Goal: Use online tool/utility: Utilize a website feature to perform a specific function

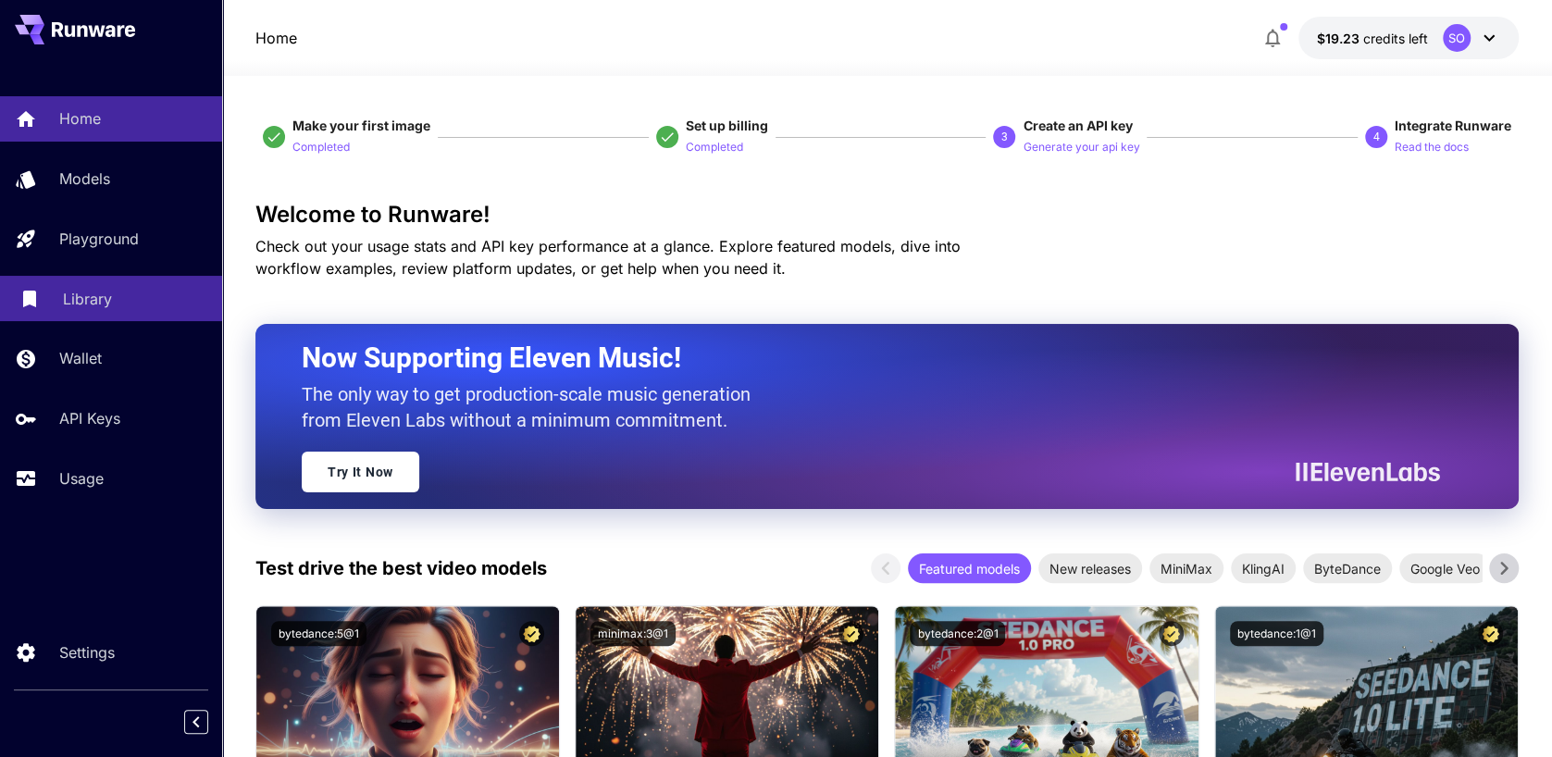
click at [89, 298] on p "Library" at bounding box center [87, 299] width 49 height 22
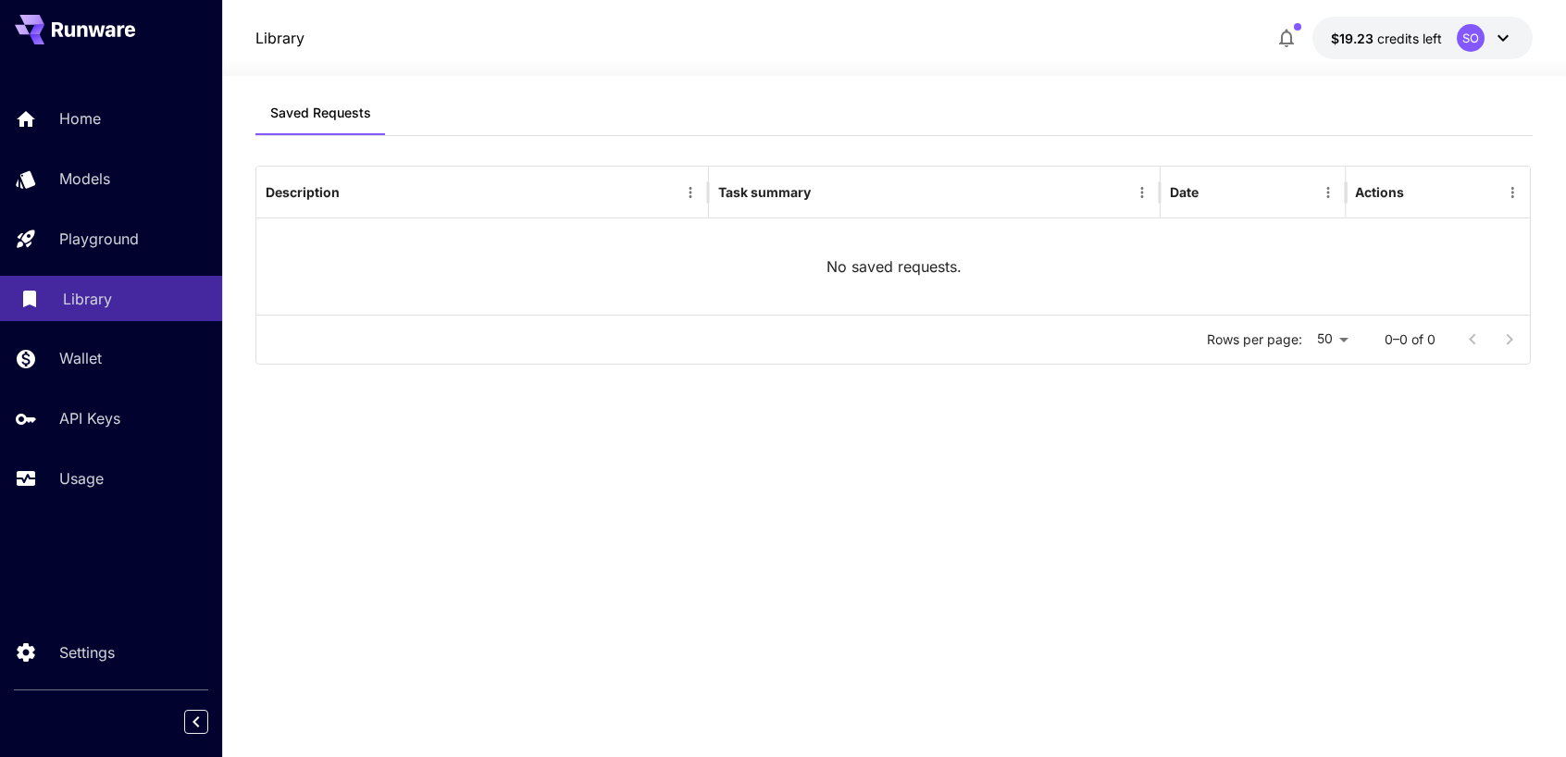
click at [89, 298] on p "Library" at bounding box center [87, 299] width 49 height 22
click at [96, 477] on p "Usage" at bounding box center [85, 478] width 44 height 22
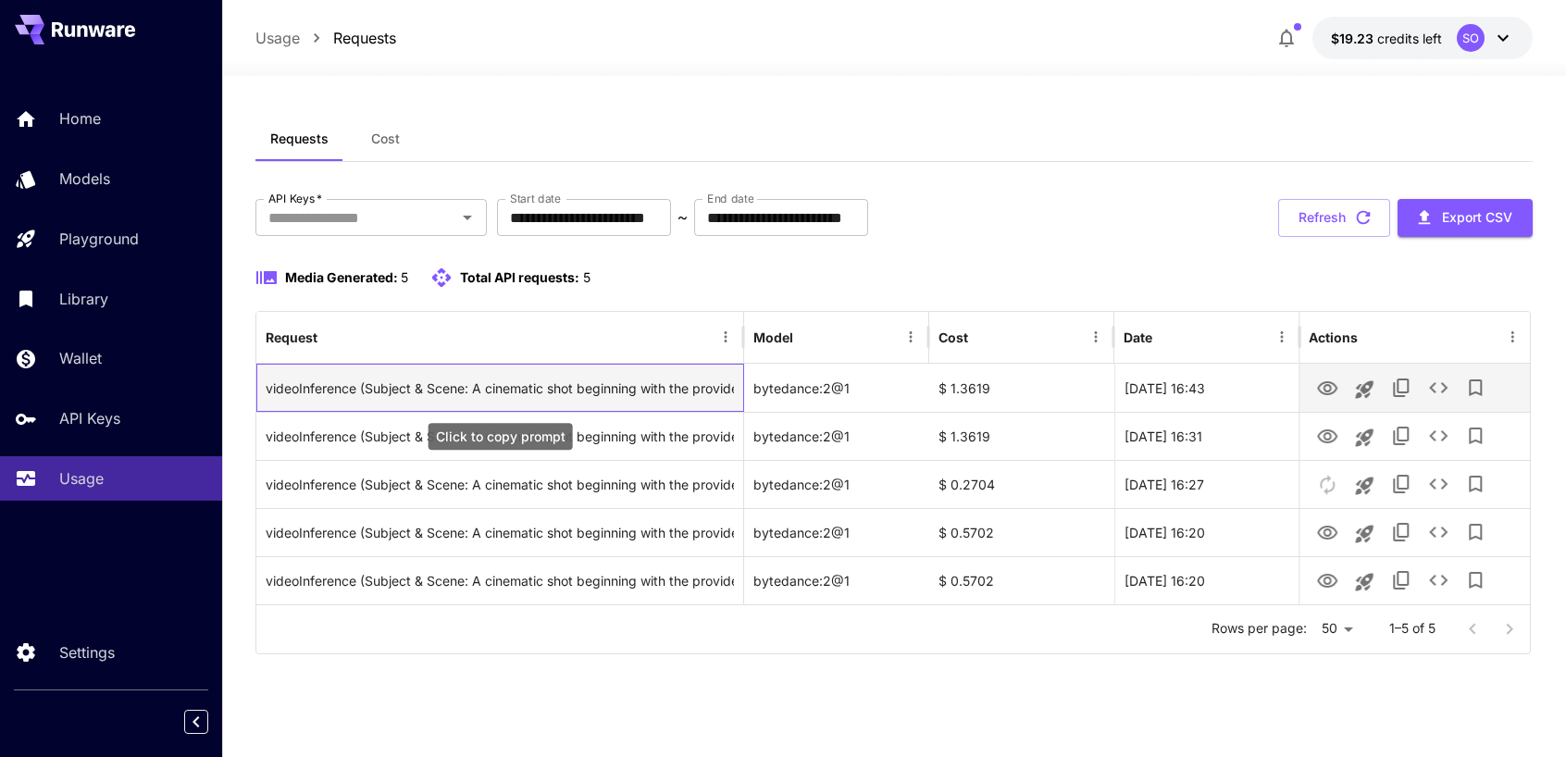
click at [439, 390] on div "videoInference (Subject & Scene: A cinematic shot beginning with the provided s…" at bounding box center [500, 388] width 468 height 47
click at [1324, 385] on icon "View" at bounding box center [1327, 388] width 20 height 14
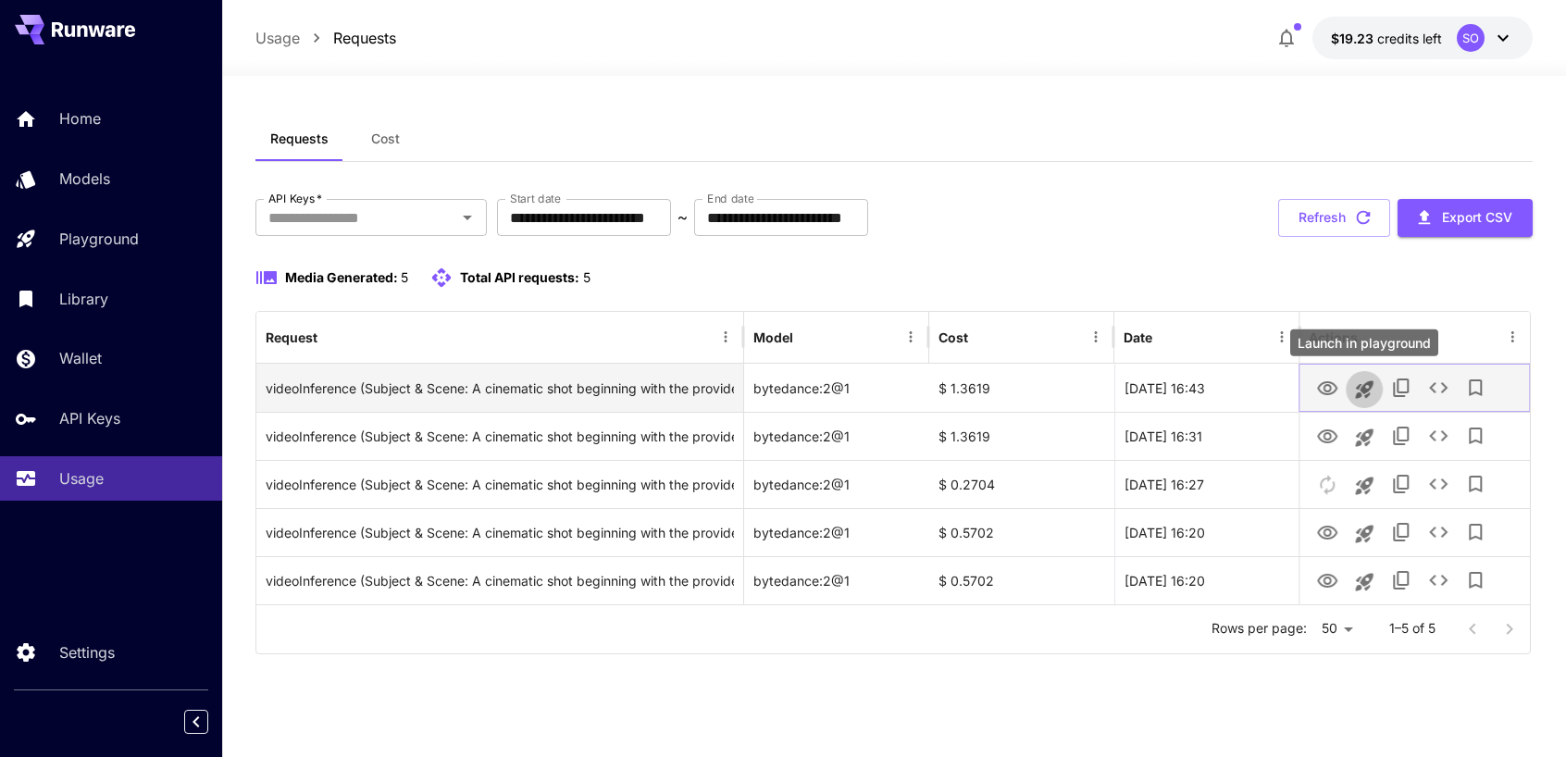
click at [1360, 384] on icon "Launch in playground" at bounding box center [1364, 389] width 22 height 22
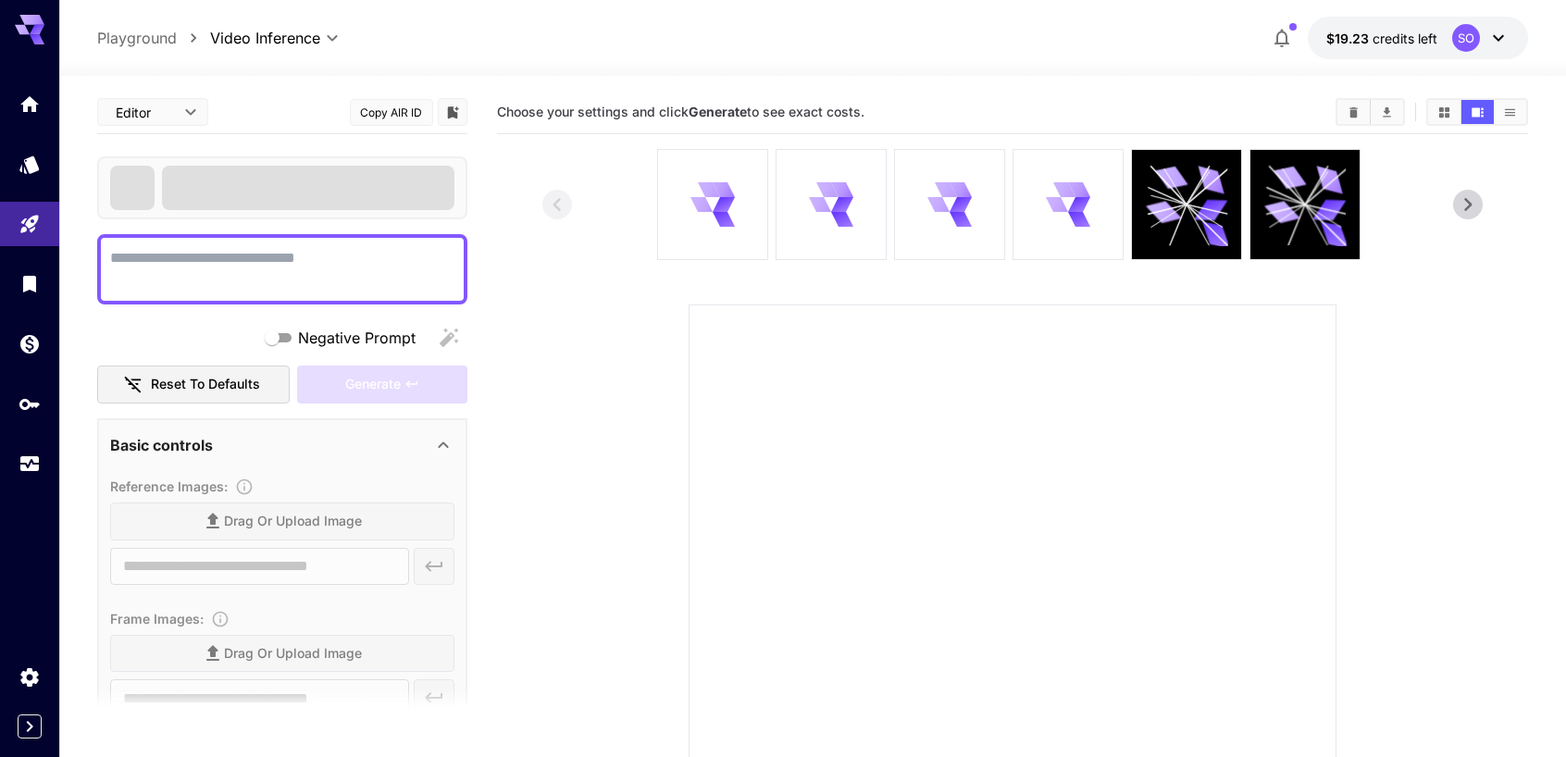
type textarea "**********"
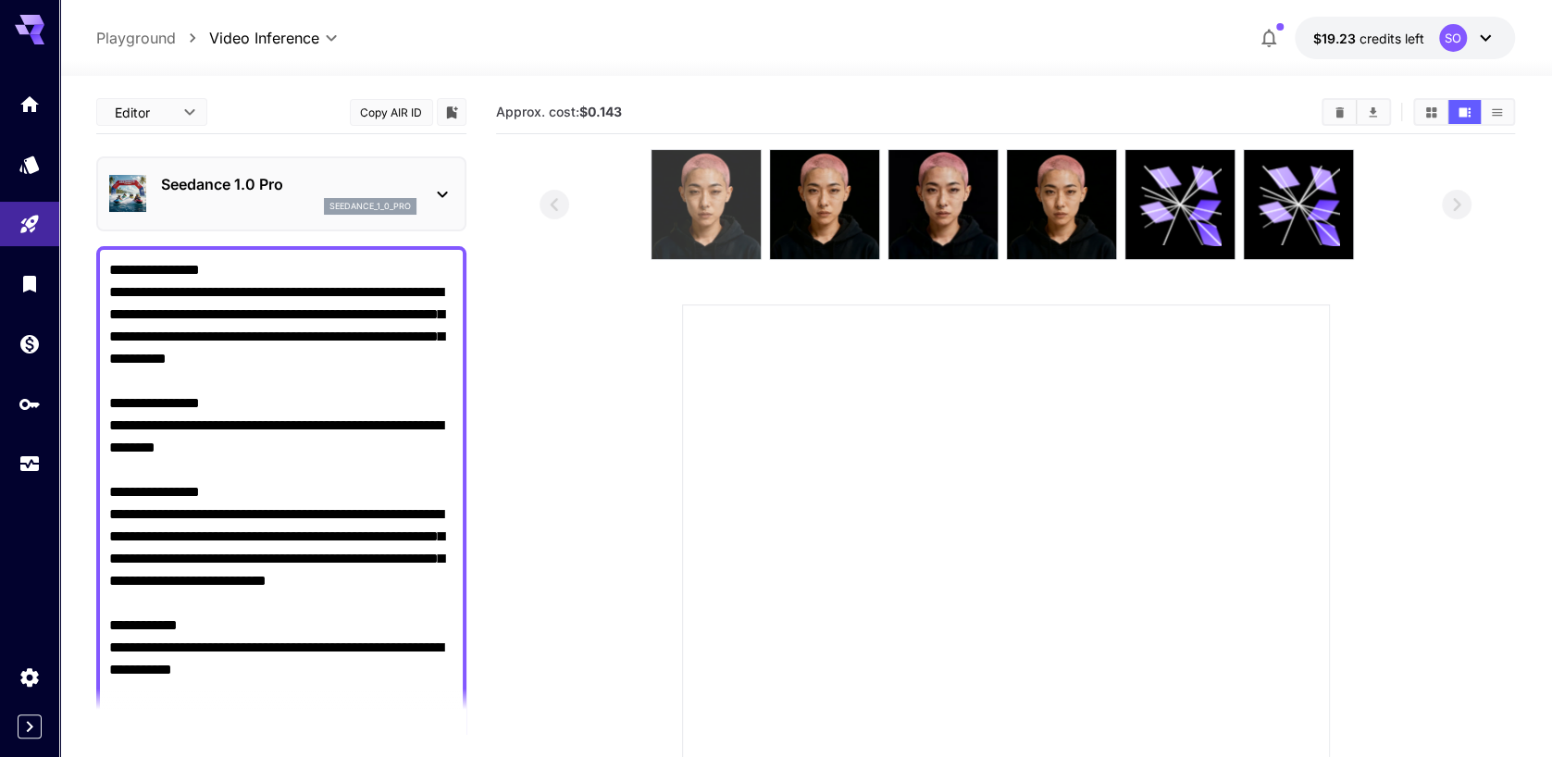
click at [712, 238] on img at bounding box center [705, 204] width 109 height 109
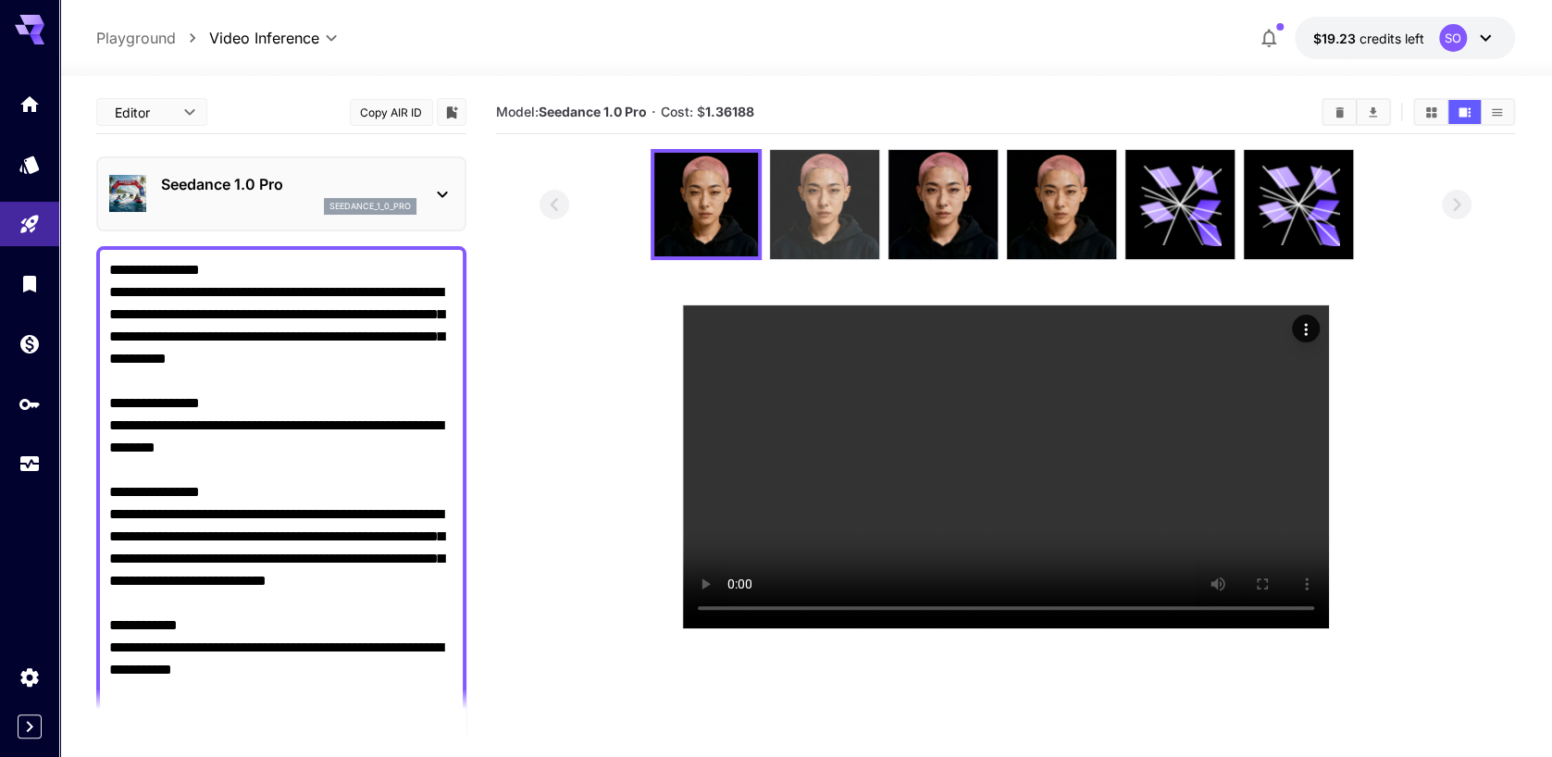
click at [824, 222] on img at bounding box center [824, 204] width 109 height 109
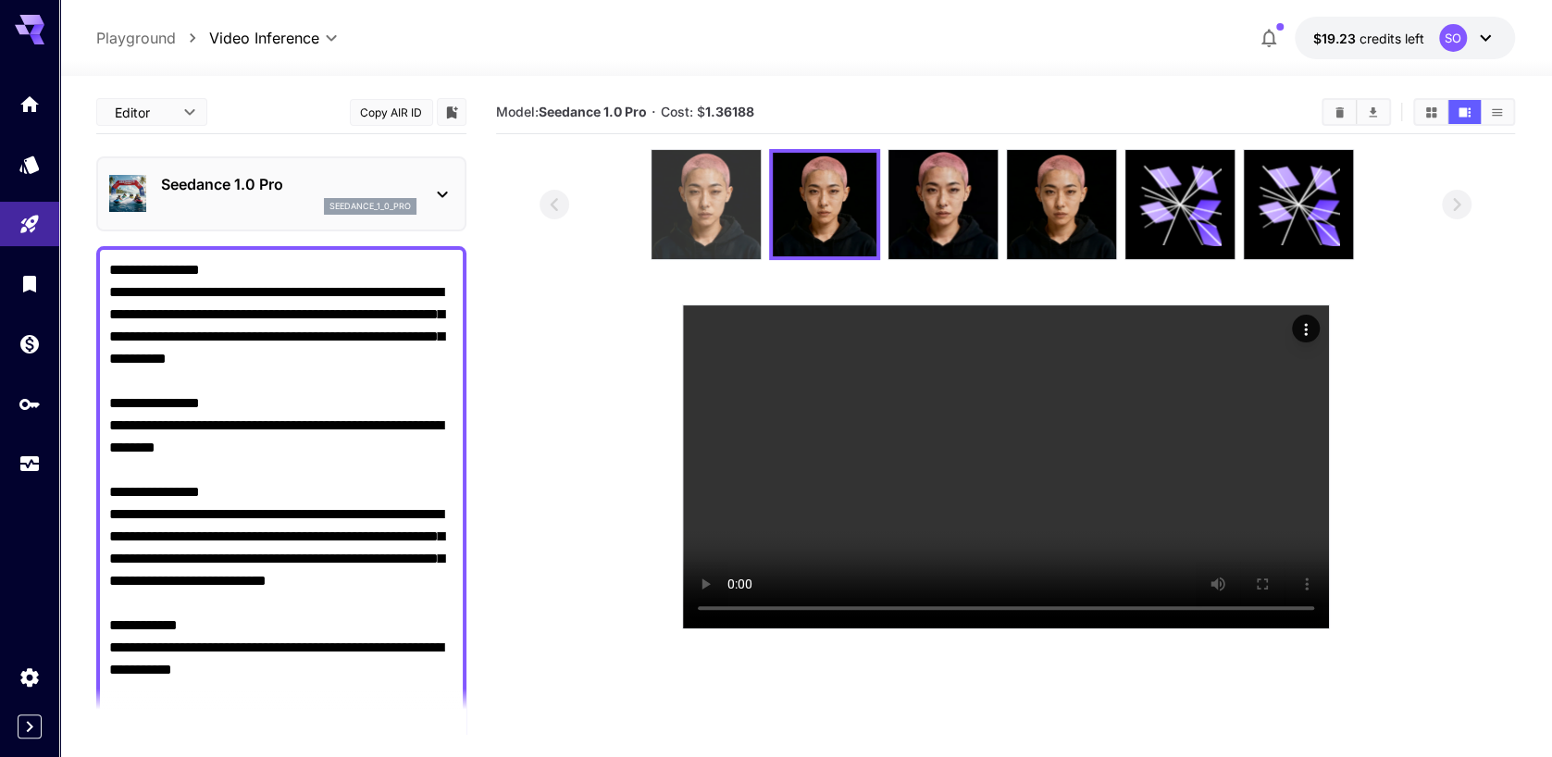
click at [704, 221] on img at bounding box center [705, 204] width 109 height 109
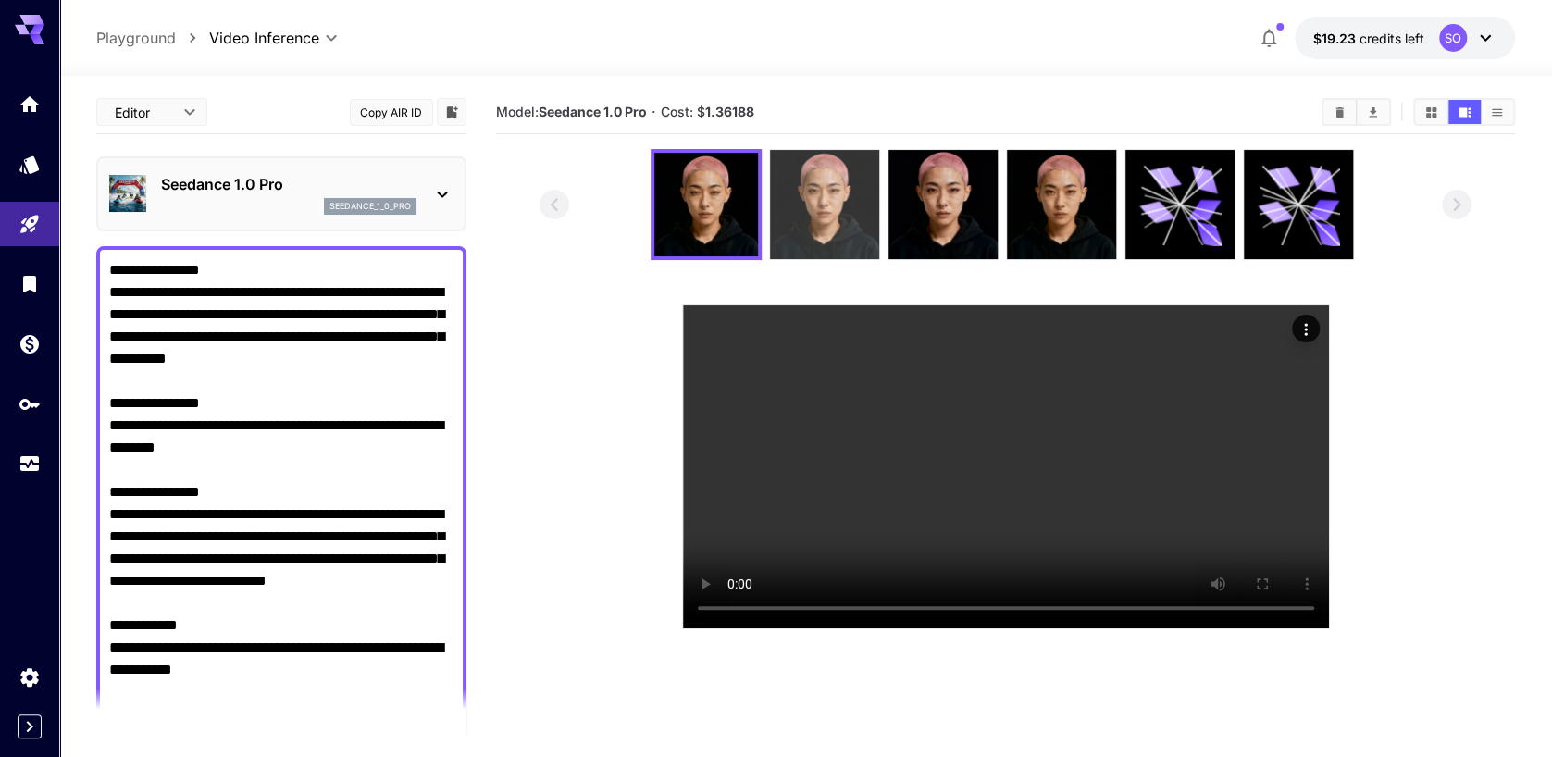
click at [827, 212] on img at bounding box center [824, 204] width 109 height 109
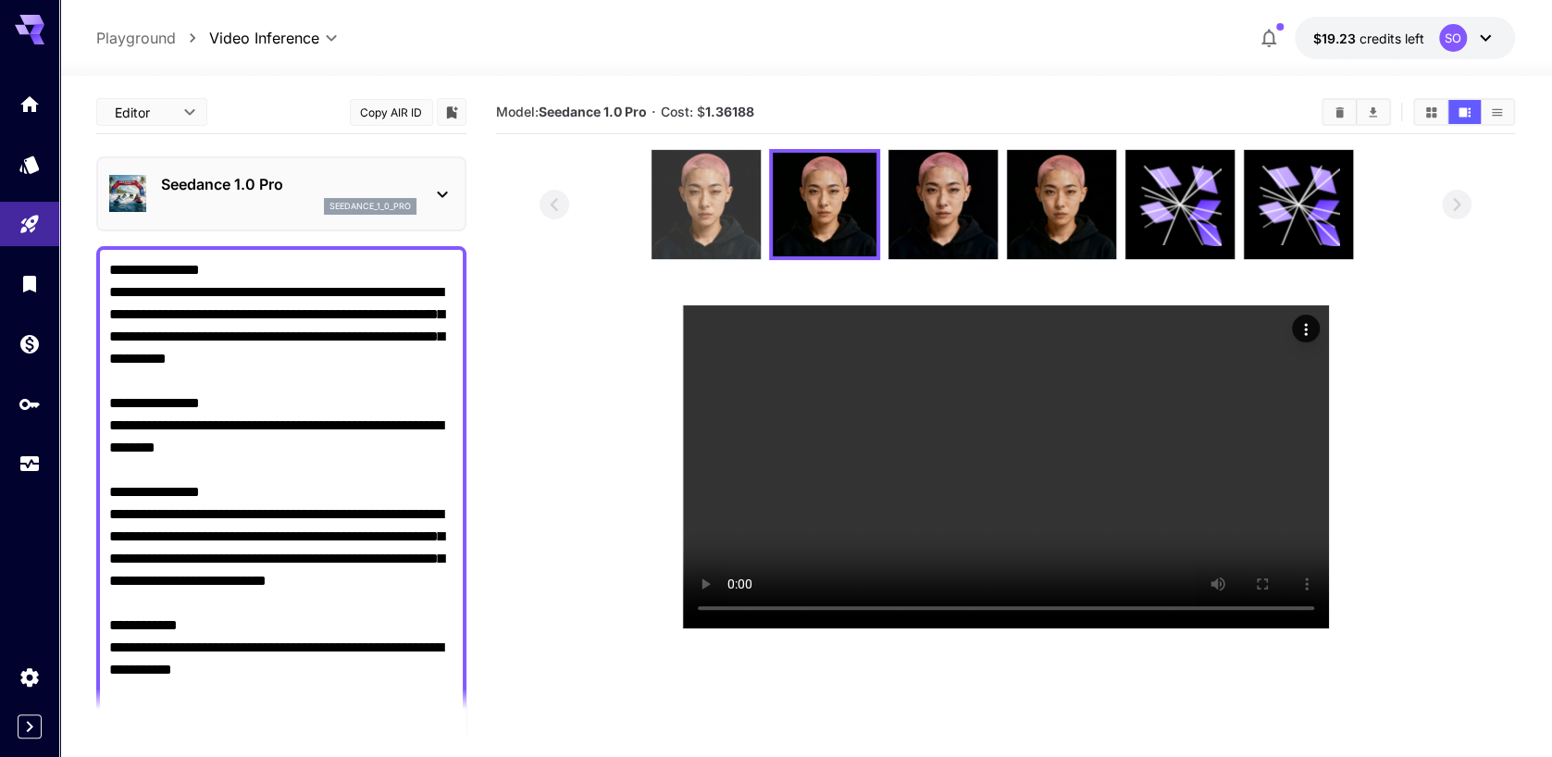
click at [730, 223] on img at bounding box center [705, 204] width 109 height 109
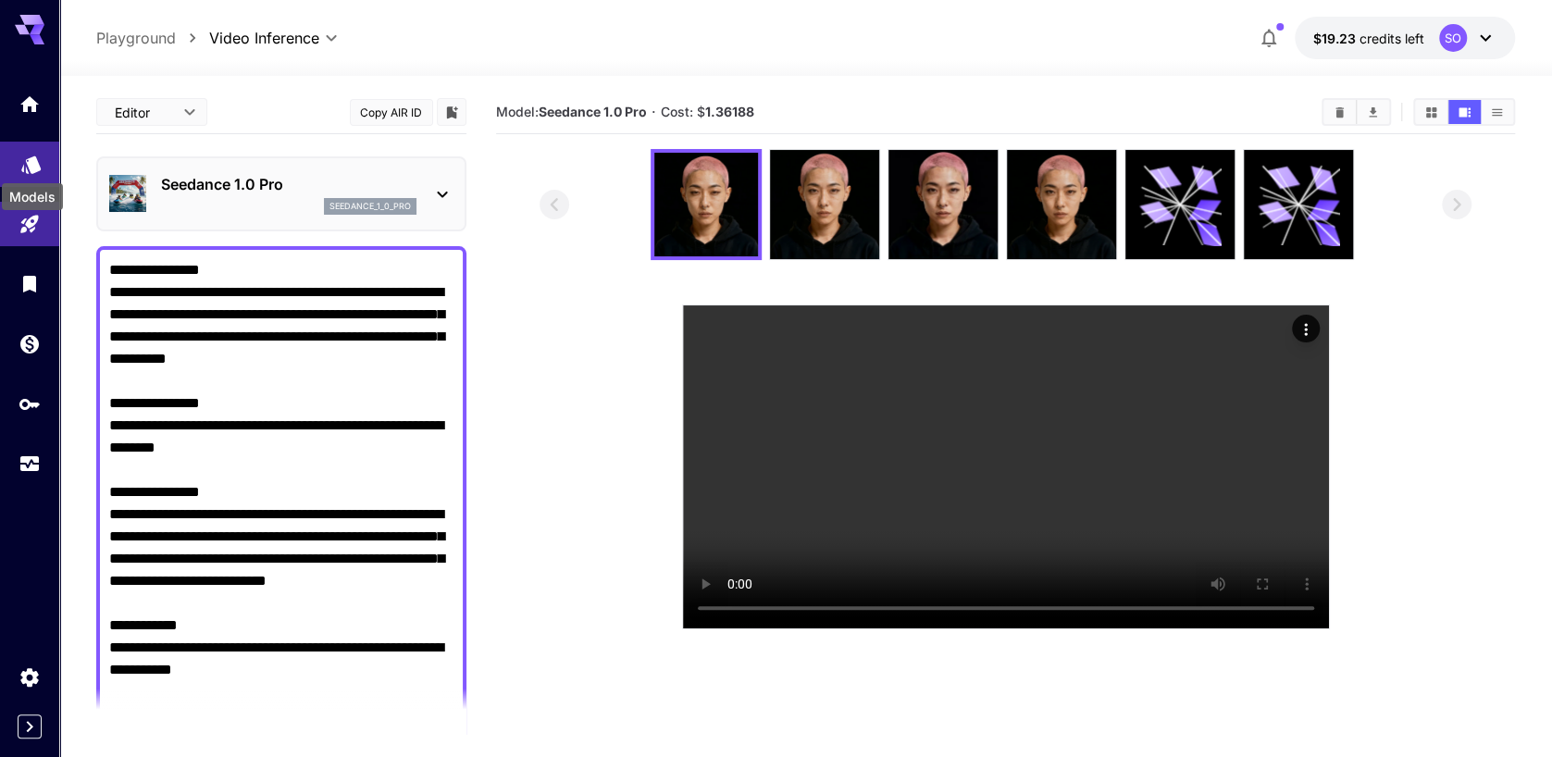
click at [28, 160] on icon "Models" at bounding box center [31, 159] width 22 height 22
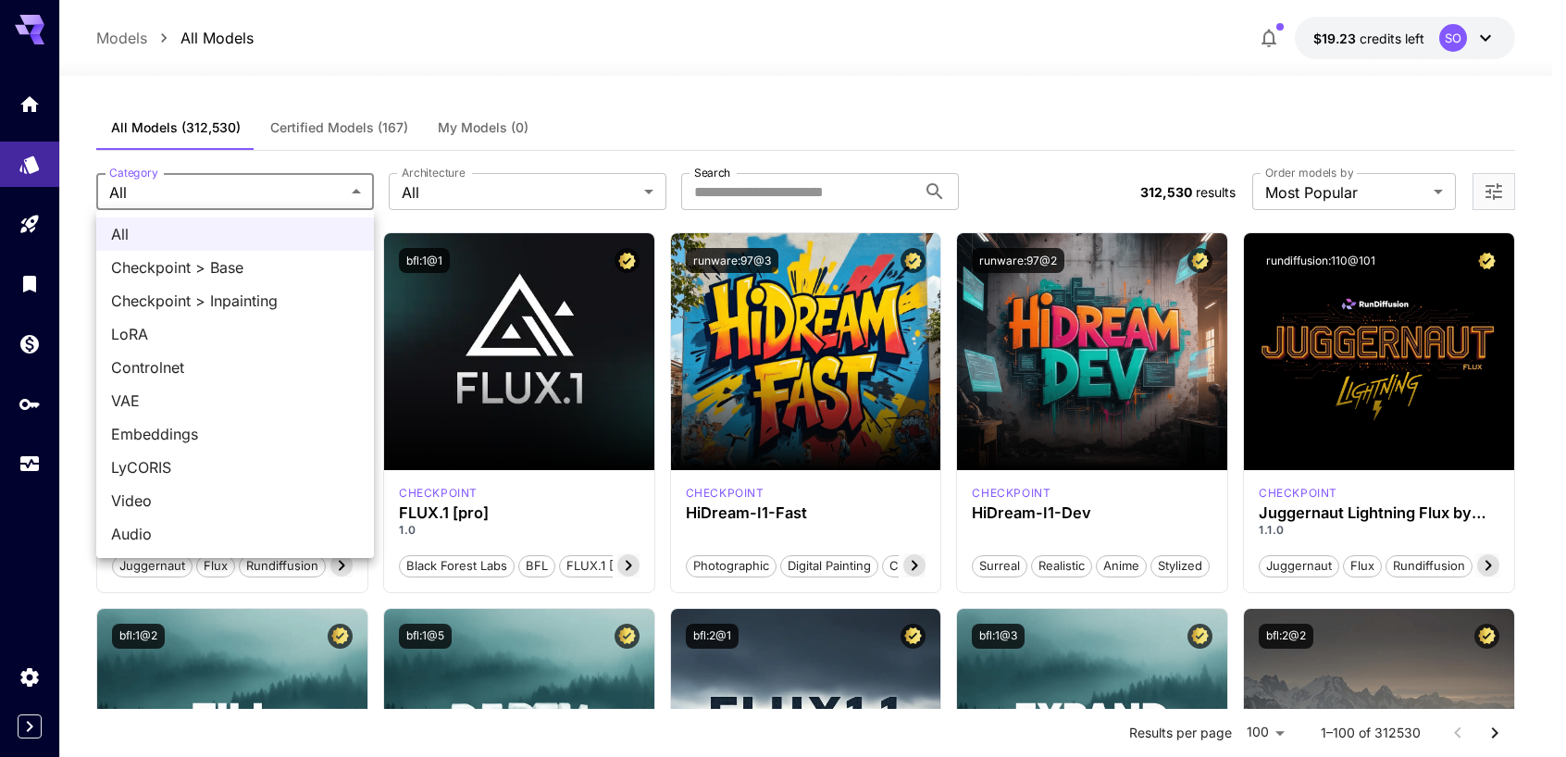
click at [536, 203] on div at bounding box center [783, 378] width 1566 height 757
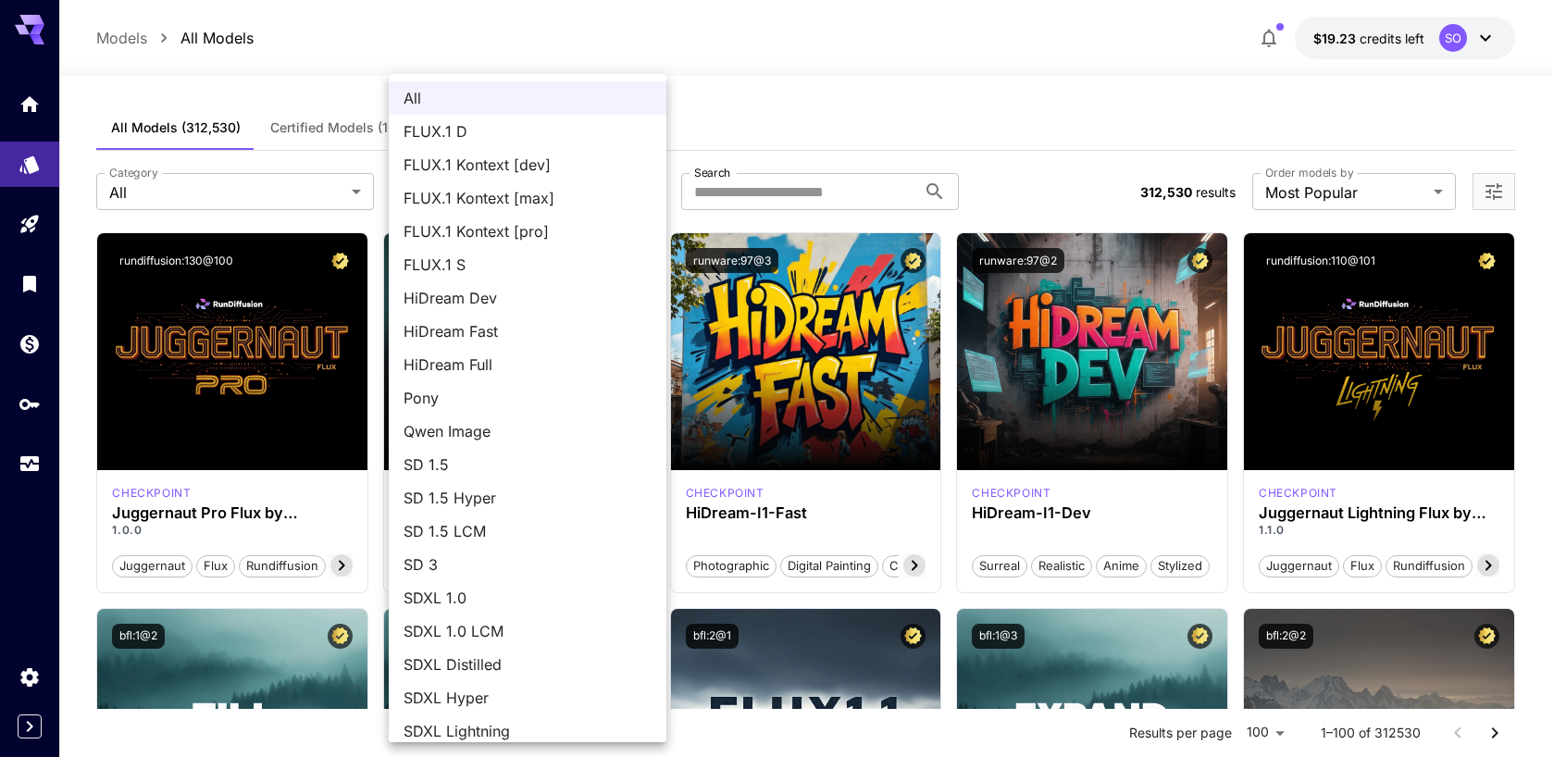
click at [316, 193] on div at bounding box center [783, 378] width 1566 height 757
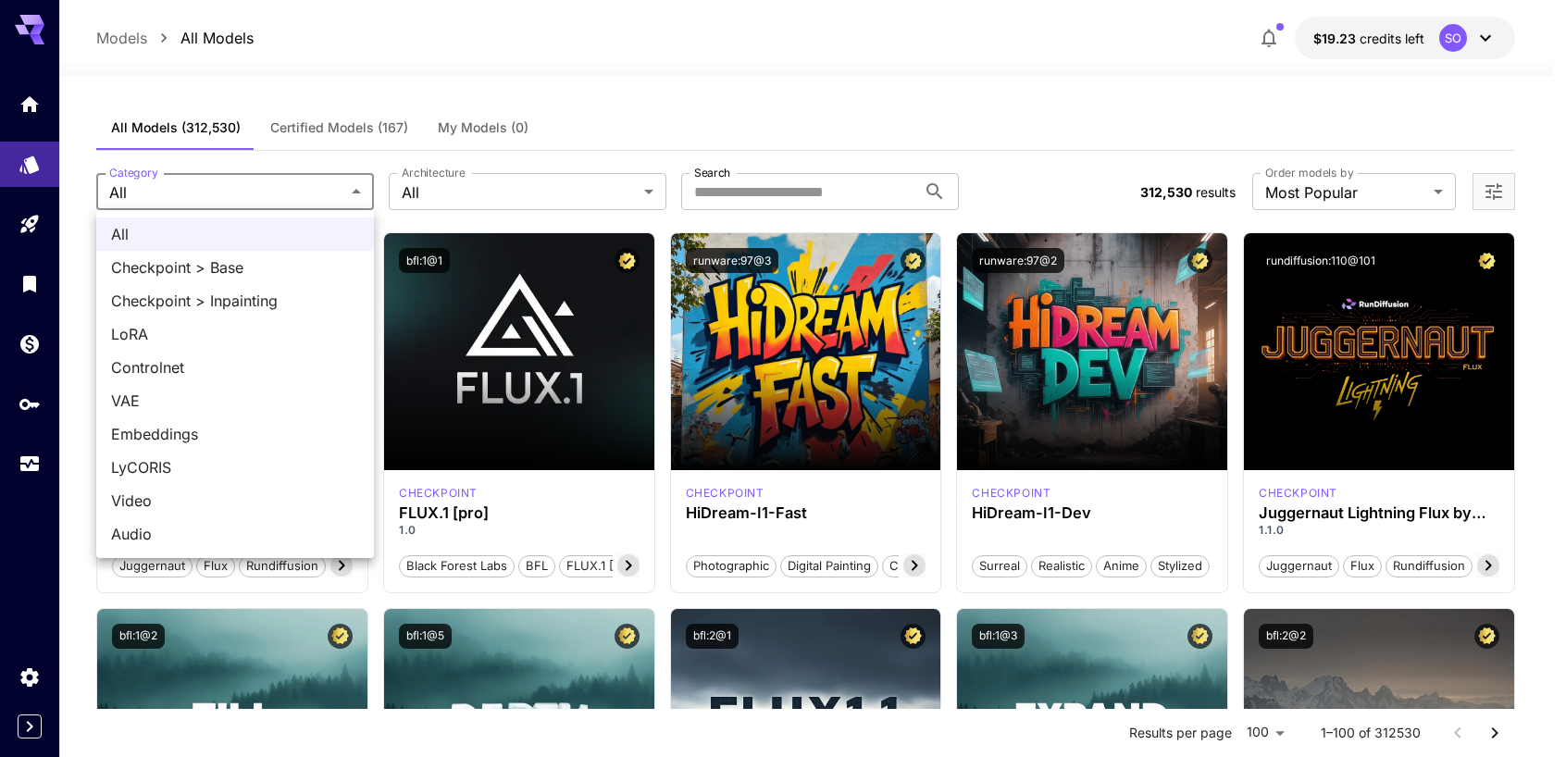
click at [977, 102] on div at bounding box center [783, 378] width 1566 height 757
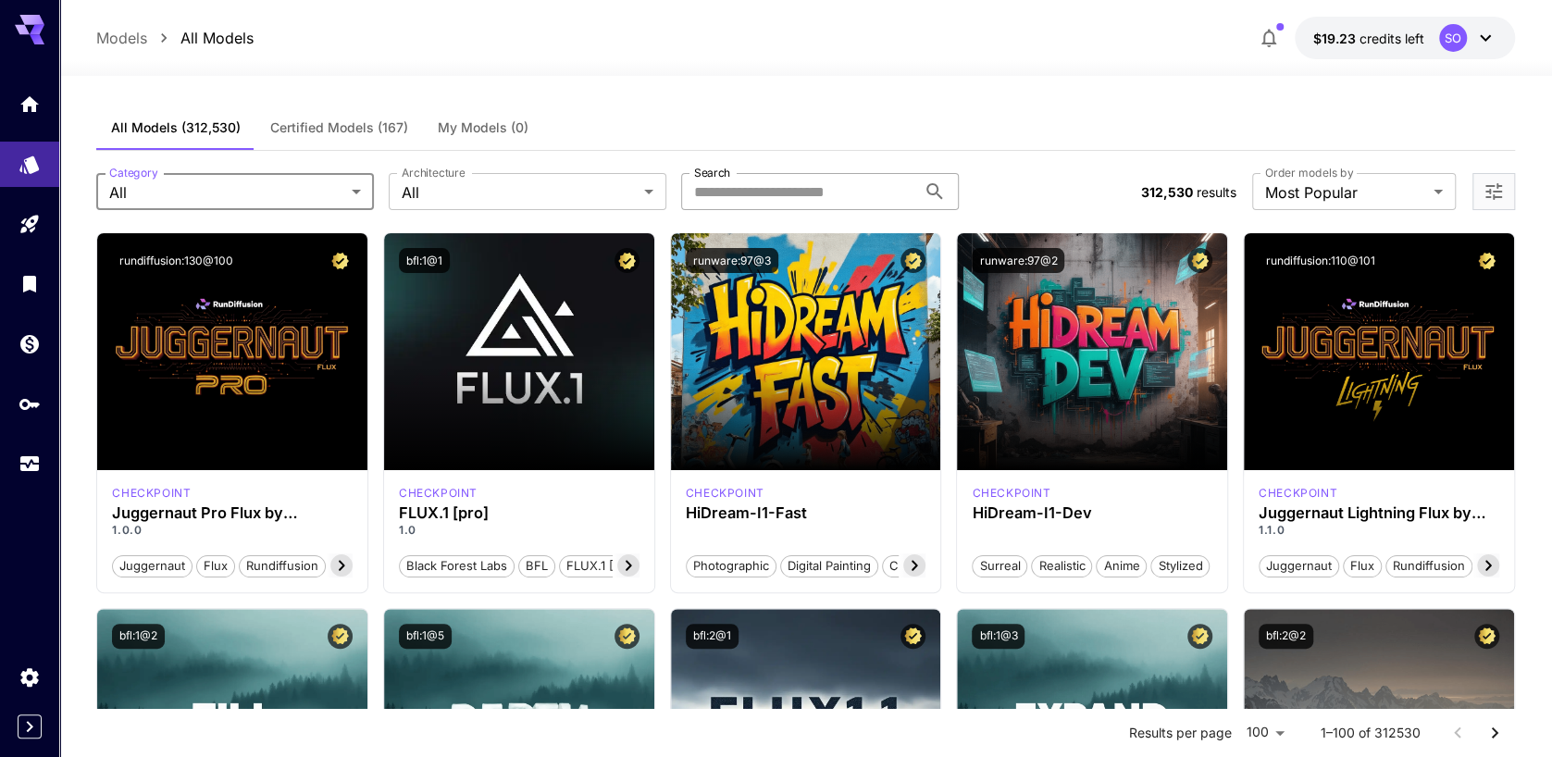
click at [731, 200] on input "Search" at bounding box center [798, 191] width 235 height 37
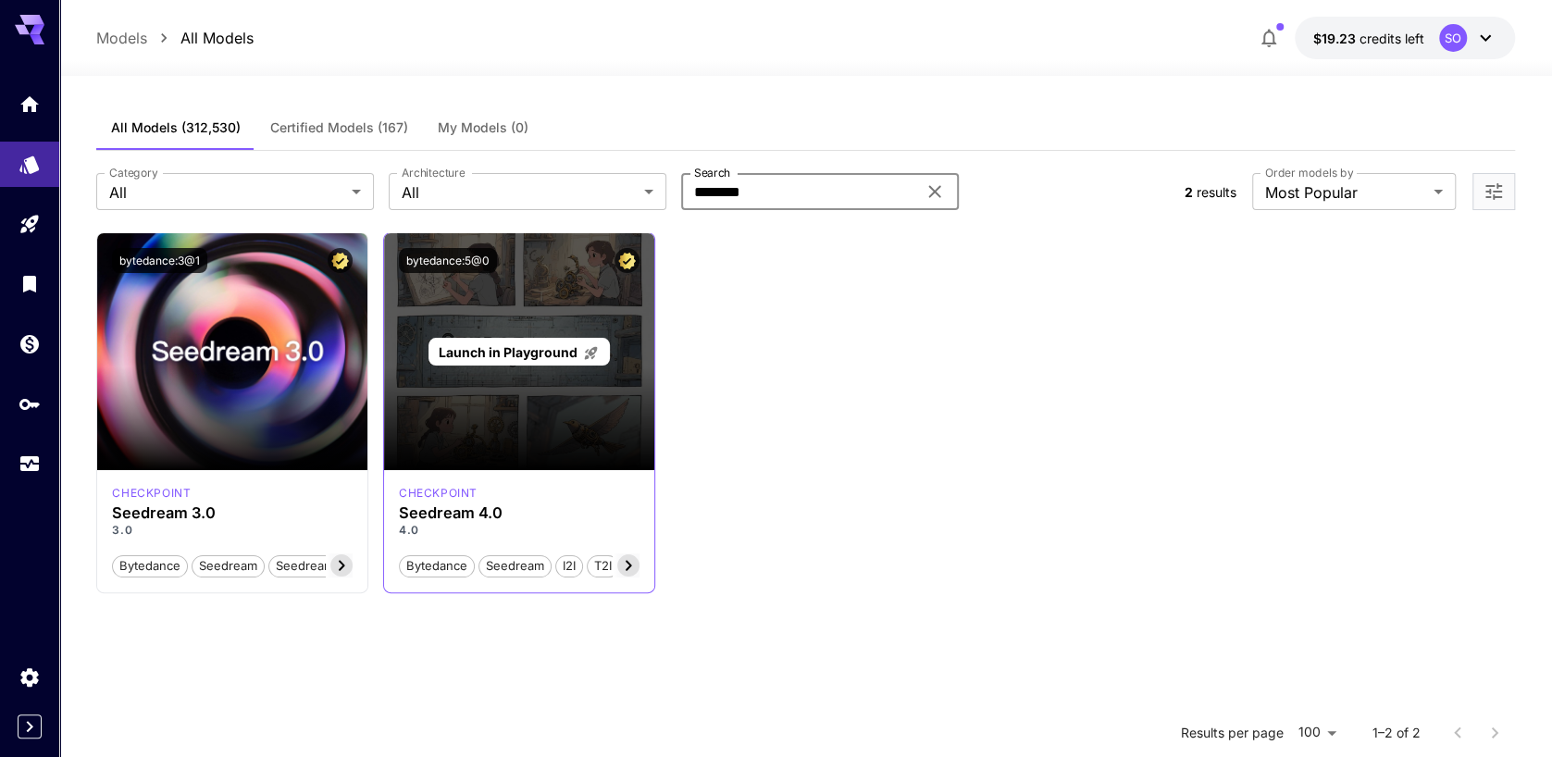
type input "********"
click at [536, 347] on span "Launch in Playground" at bounding box center [508, 352] width 139 height 16
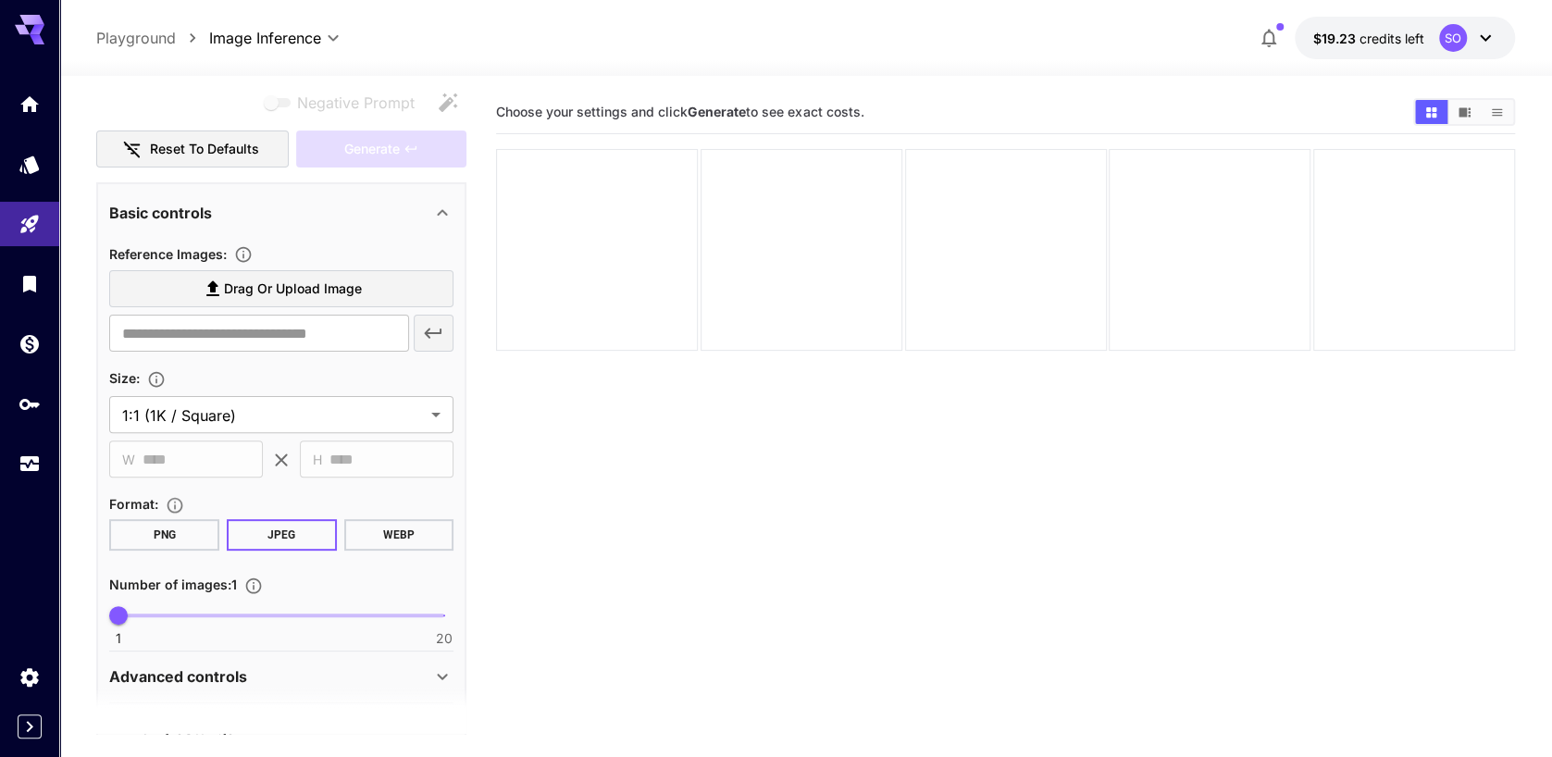
scroll to position [248, 0]
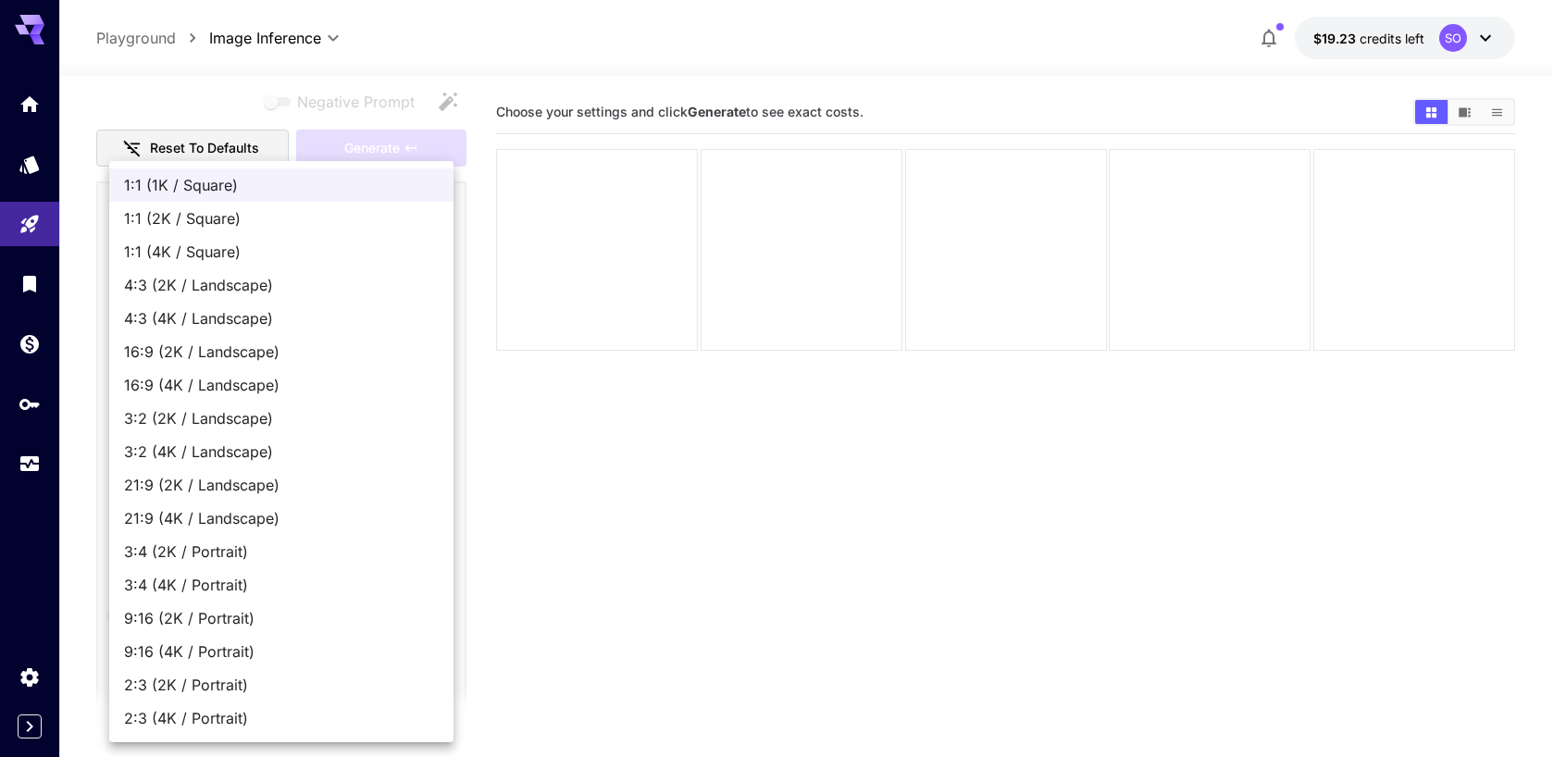
click at [331, 418] on body "**********" at bounding box center [783, 451] width 1566 height 903
click at [231, 385] on span "16:9 (4K / Landscape)" at bounding box center [281, 385] width 315 height 22
type input "**********"
type input "****"
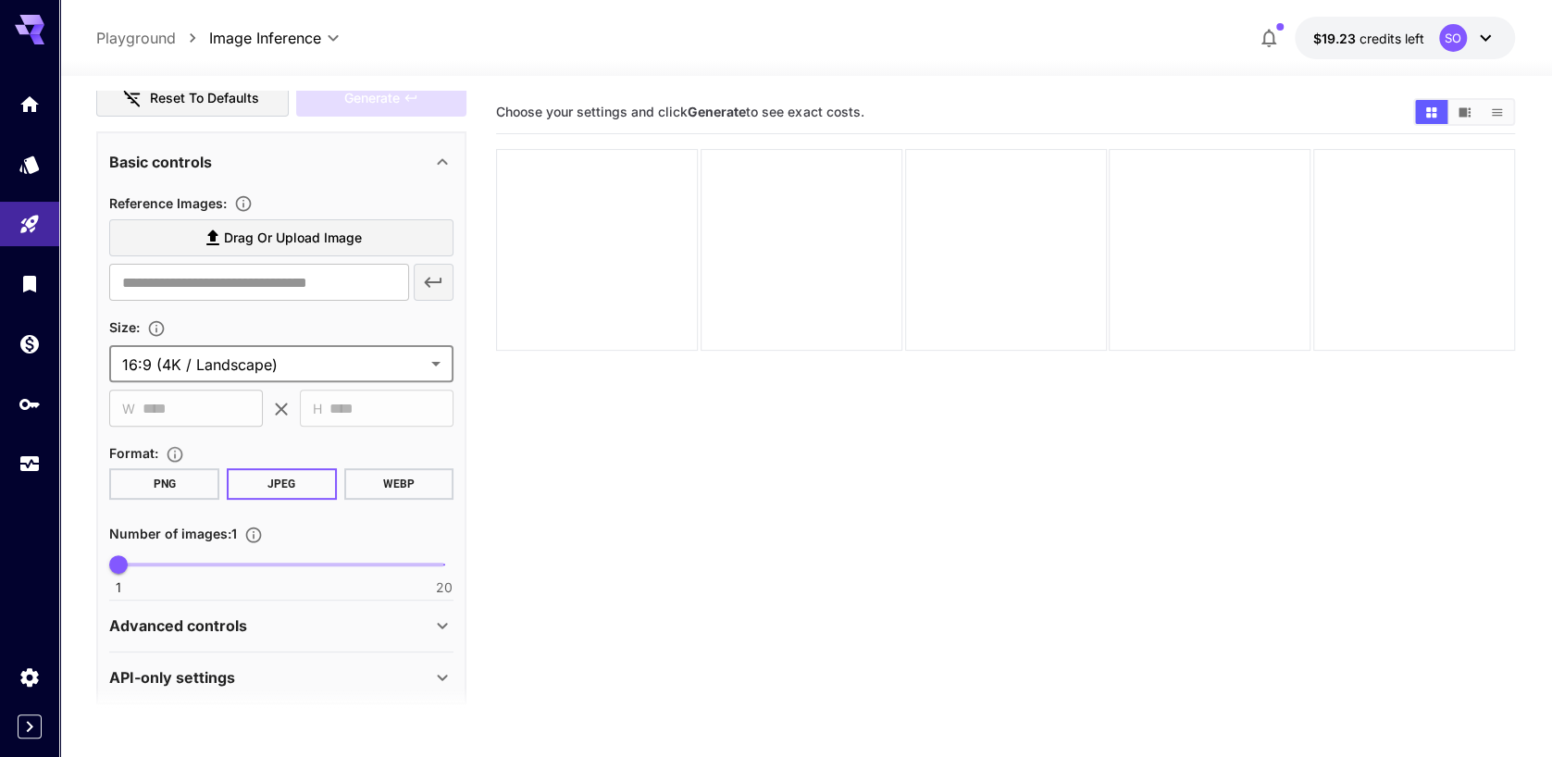
scroll to position [313, 0]
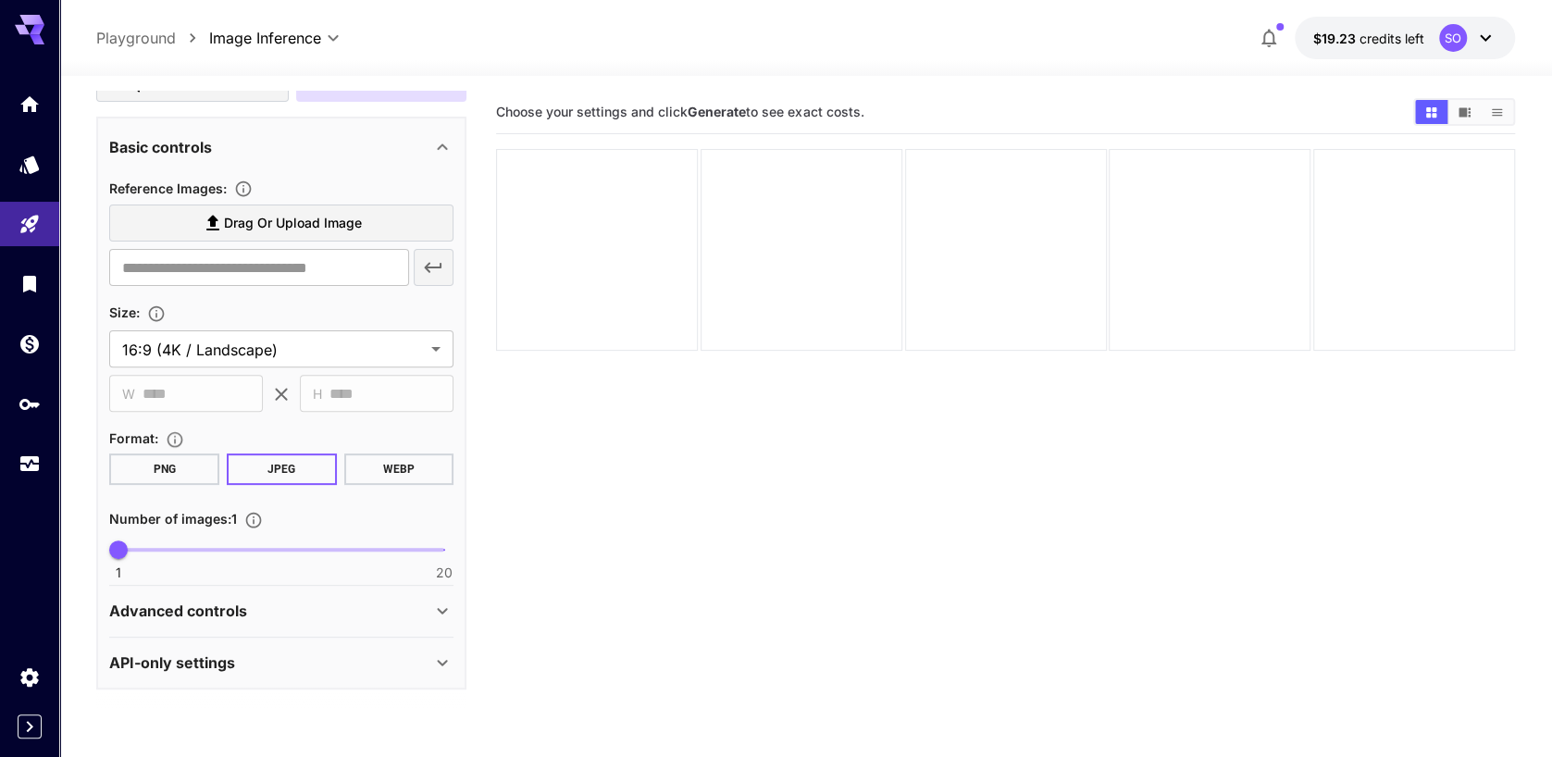
click at [171, 470] on button "PNG" at bounding box center [164, 468] width 110 height 31
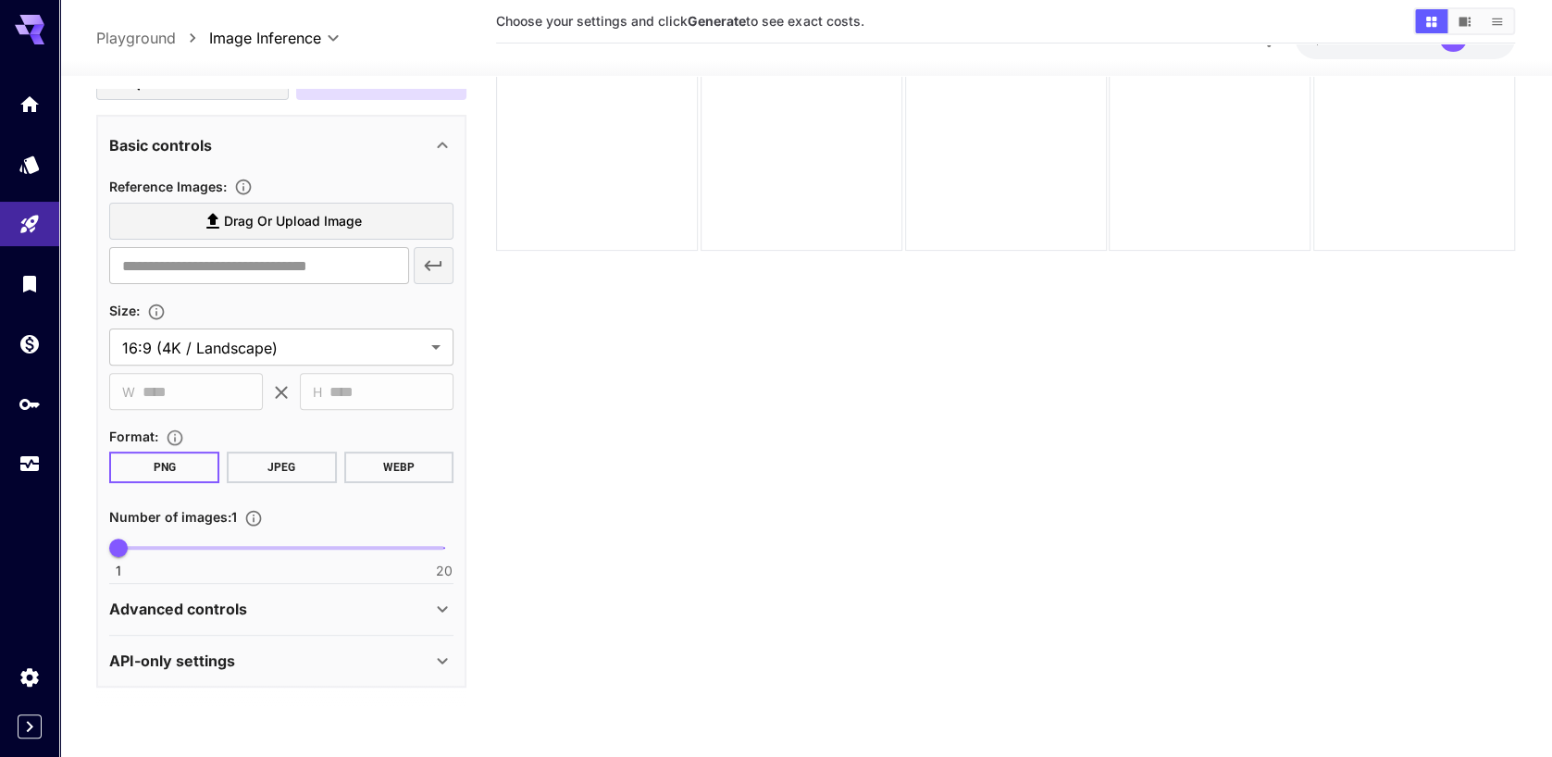
scroll to position [103, 0]
click at [321, 571] on div "1 20 1" at bounding box center [281, 555] width 344 height 43
click at [250, 612] on div "Advanced controls" at bounding box center [270, 609] width 322 height 22
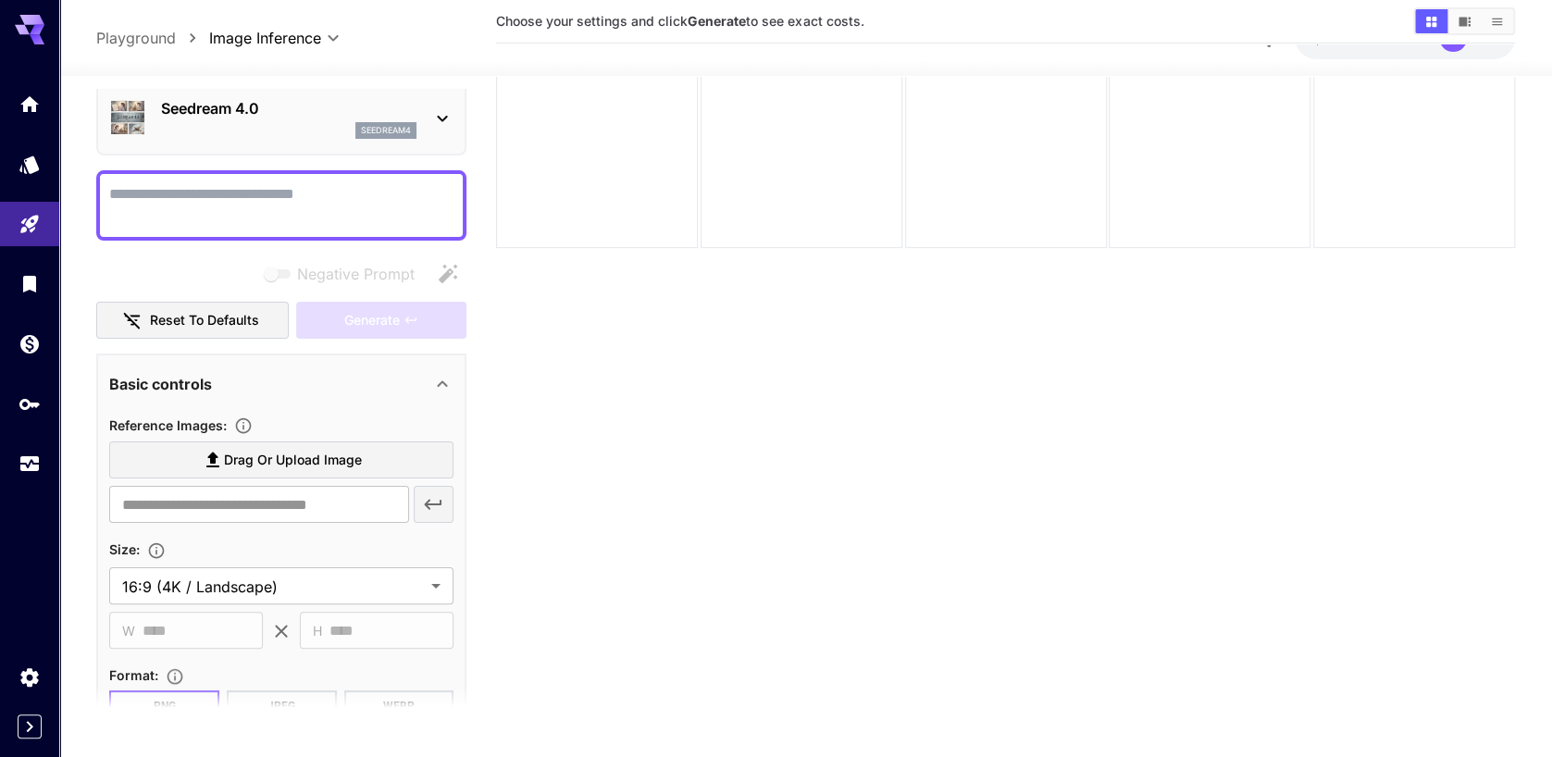
scroll to position [91, 0]
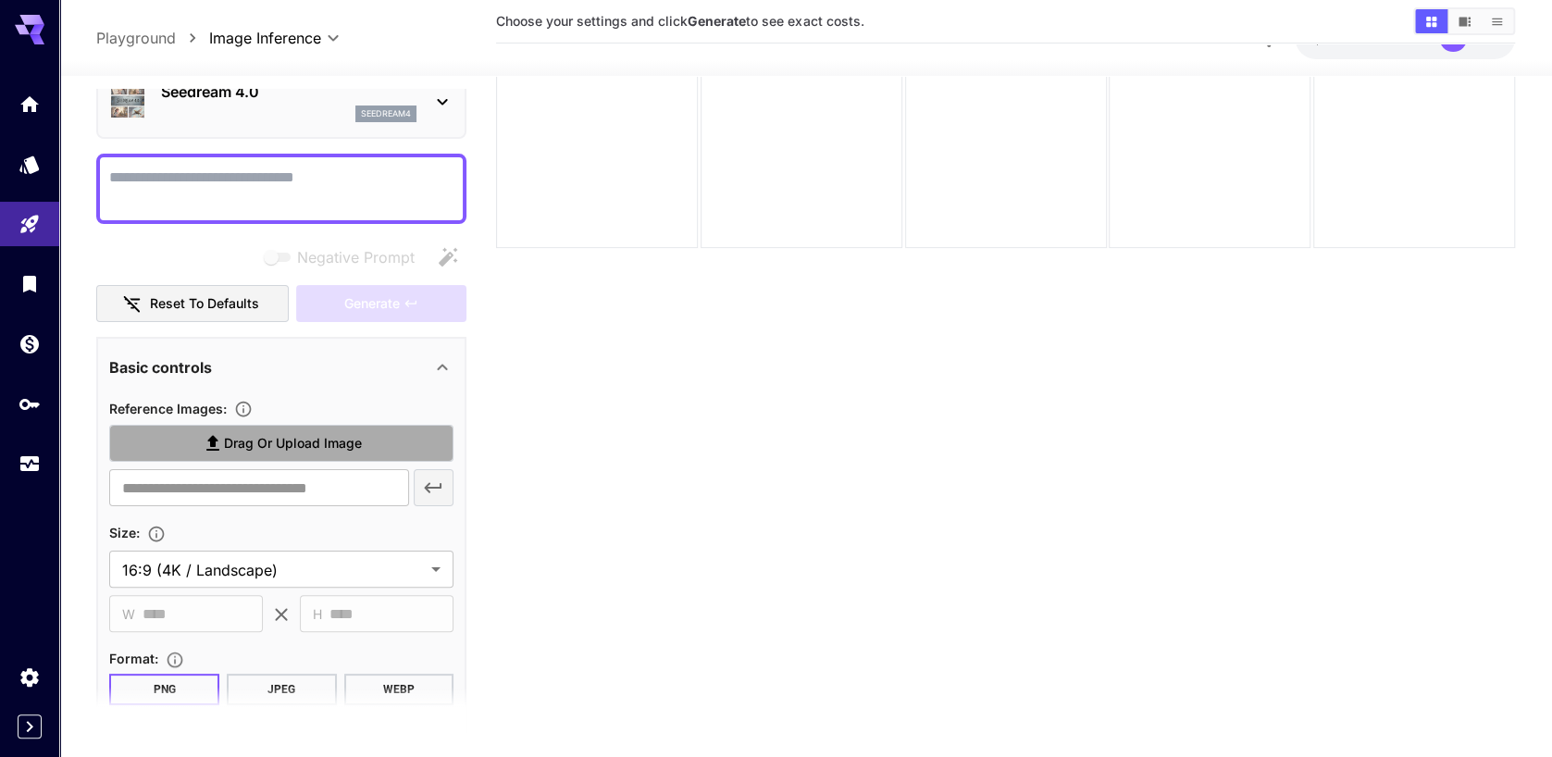
click at [309, 436] on span "Drag or upload image" at bounding box center [293, 443] width 138 height 23
click at [0, 0] on input "Drag or upload image" at bounding box center [0, 0] width 0 height 0
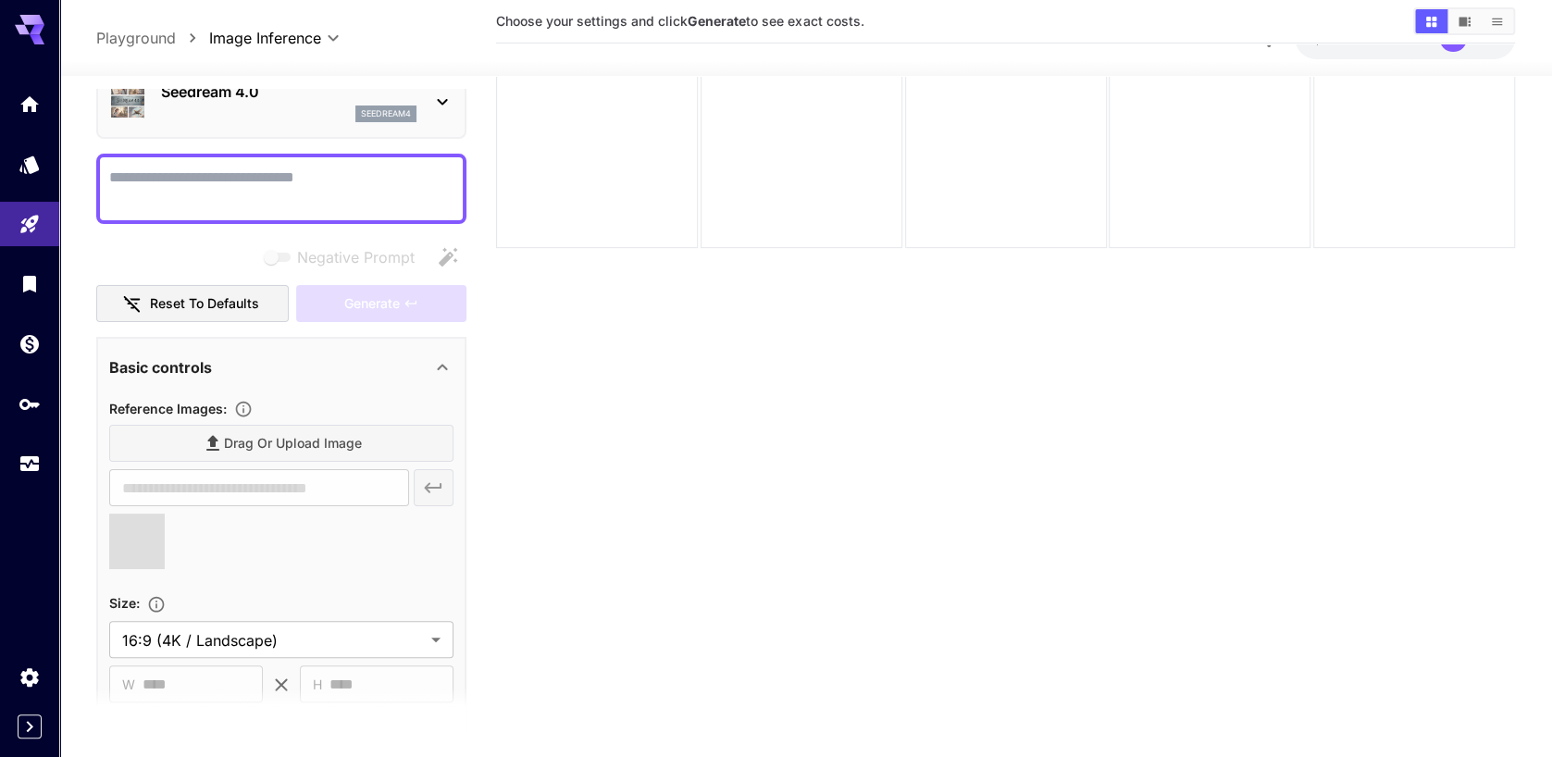
type input "**********"
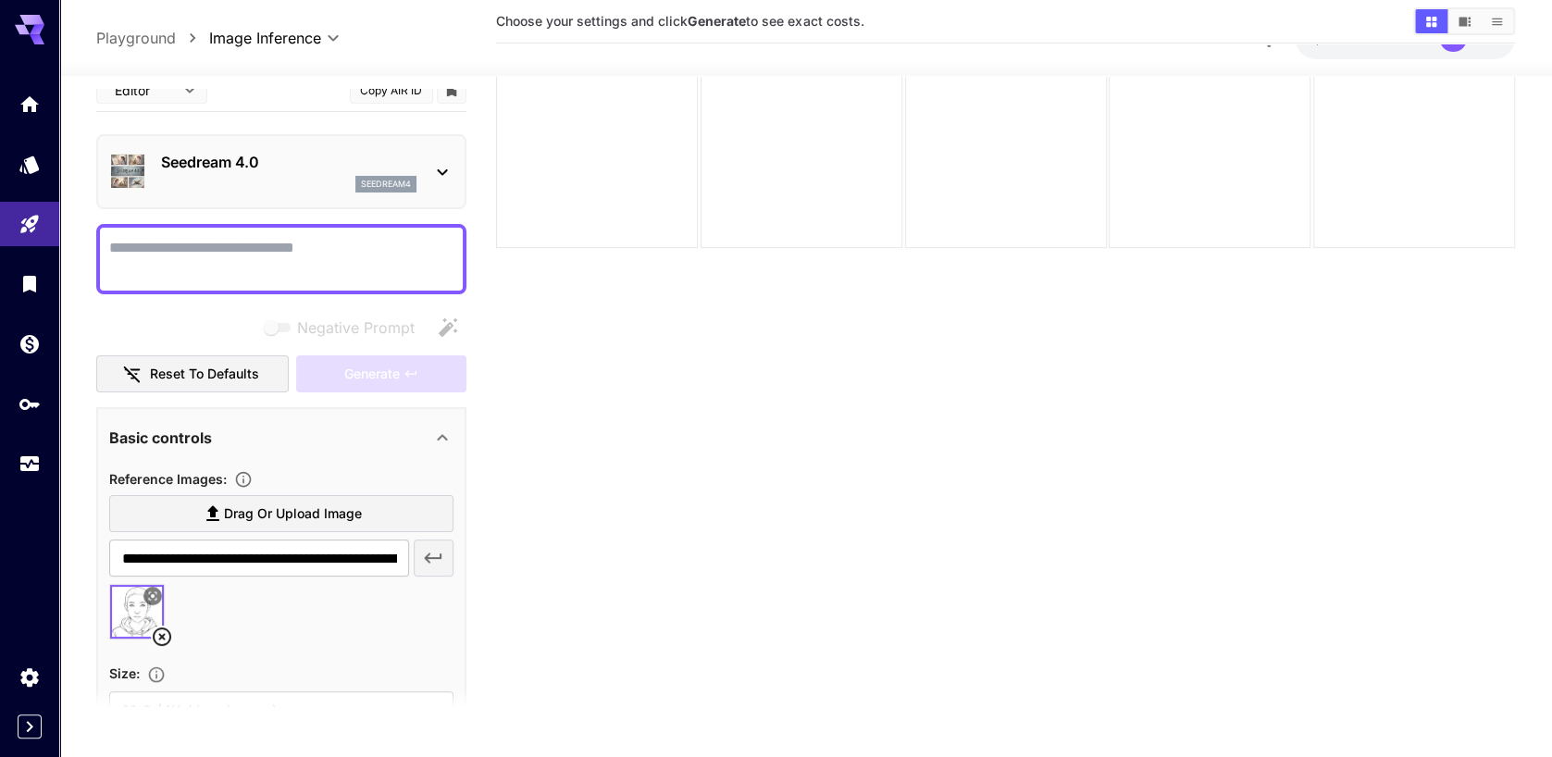
scroll to position [0, 0]
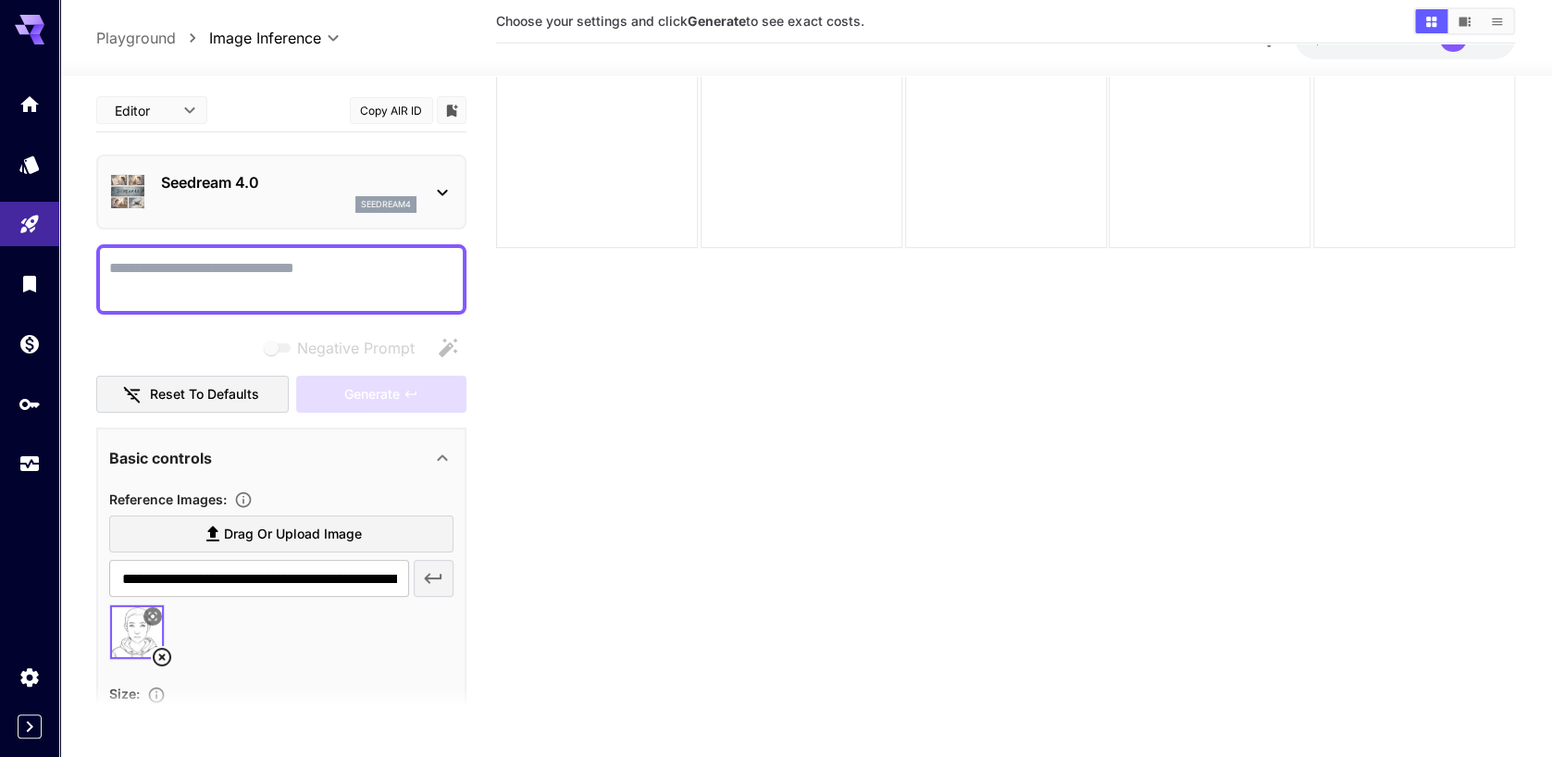
click at [361, 254] on div at bounding box center [281, 279] width 370 height 70
click at [319, 267] on textarea "Negative Prompt" at bounding box center [281, 279] width 344 height 44
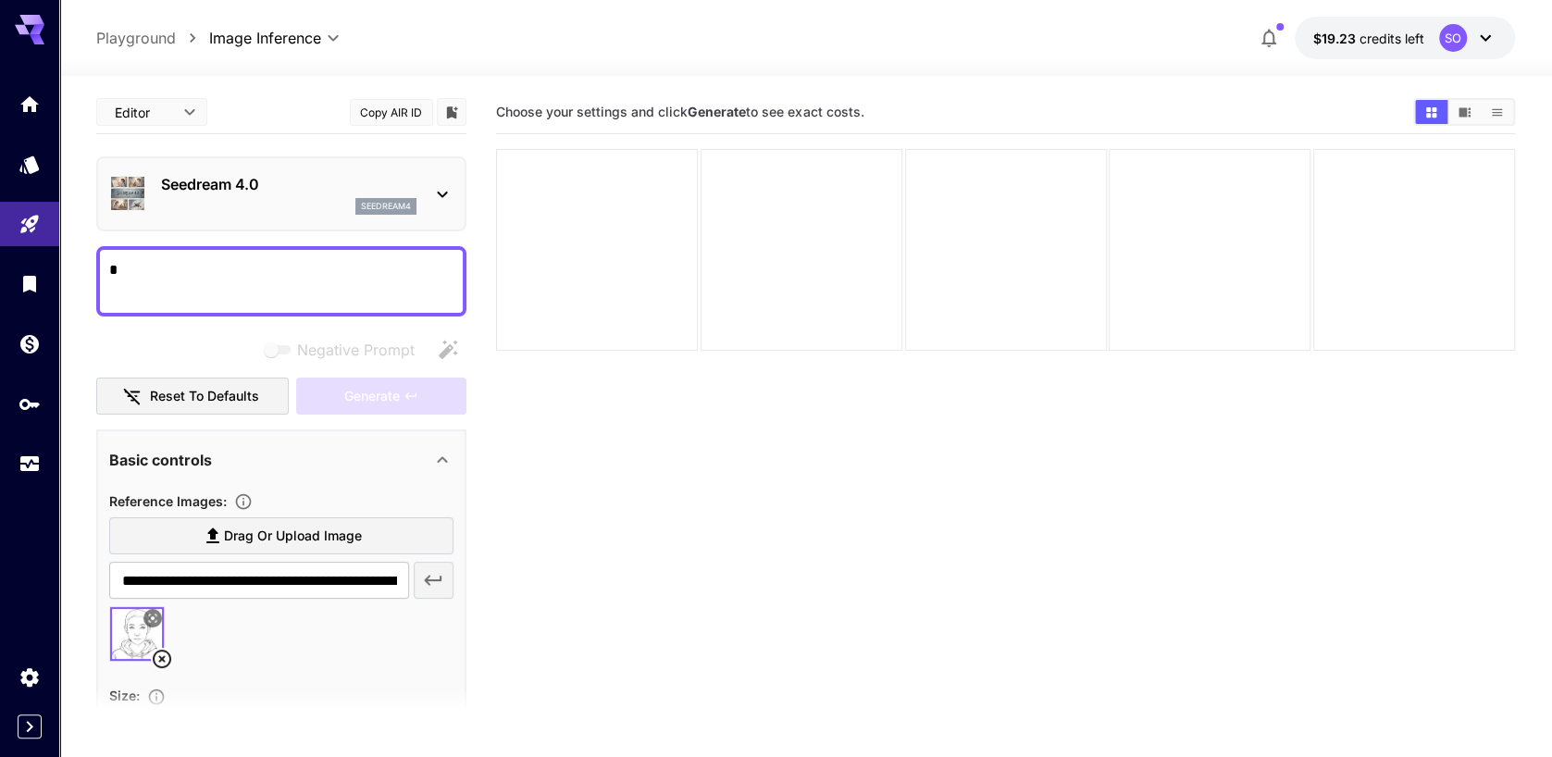
type textarea "*"
click at [240, 254] on div "*" at bounding box center [281, 281] width 370 height 70
click at [226, 262] on textarea "*" at bounding box center [281, 281] width 344 height 44
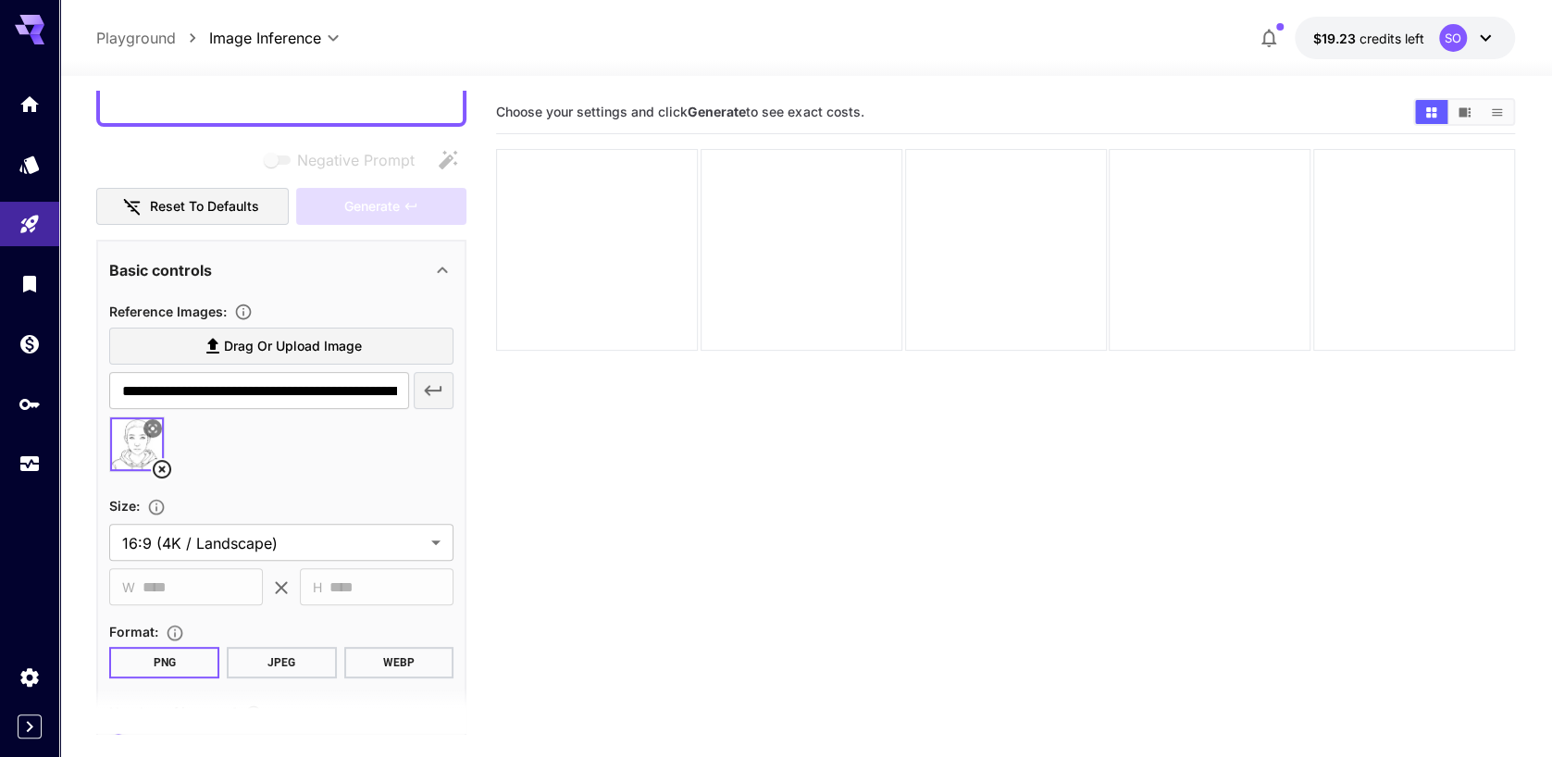
scroll to position [191, 0]
click at [165, 464] on icon at bounding box center [162, 468] width 22 height 22
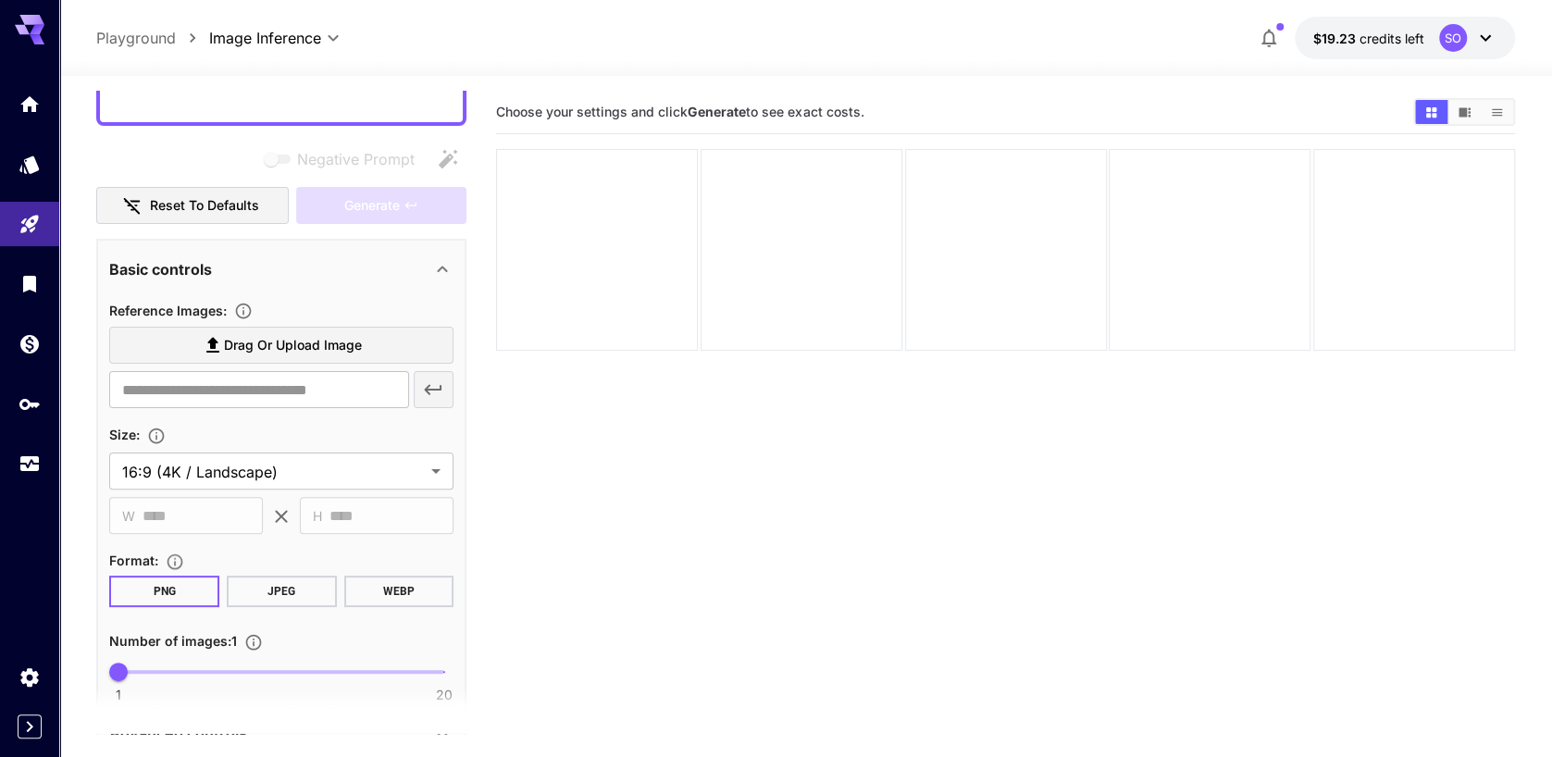
click at [283, 351] on span "Drag or upload image" at bounding box center [293, 345] width 138 height 23
click at [0, 0] on input "Drag or upload image" at bounding box center [0, 0] width 0 height 0
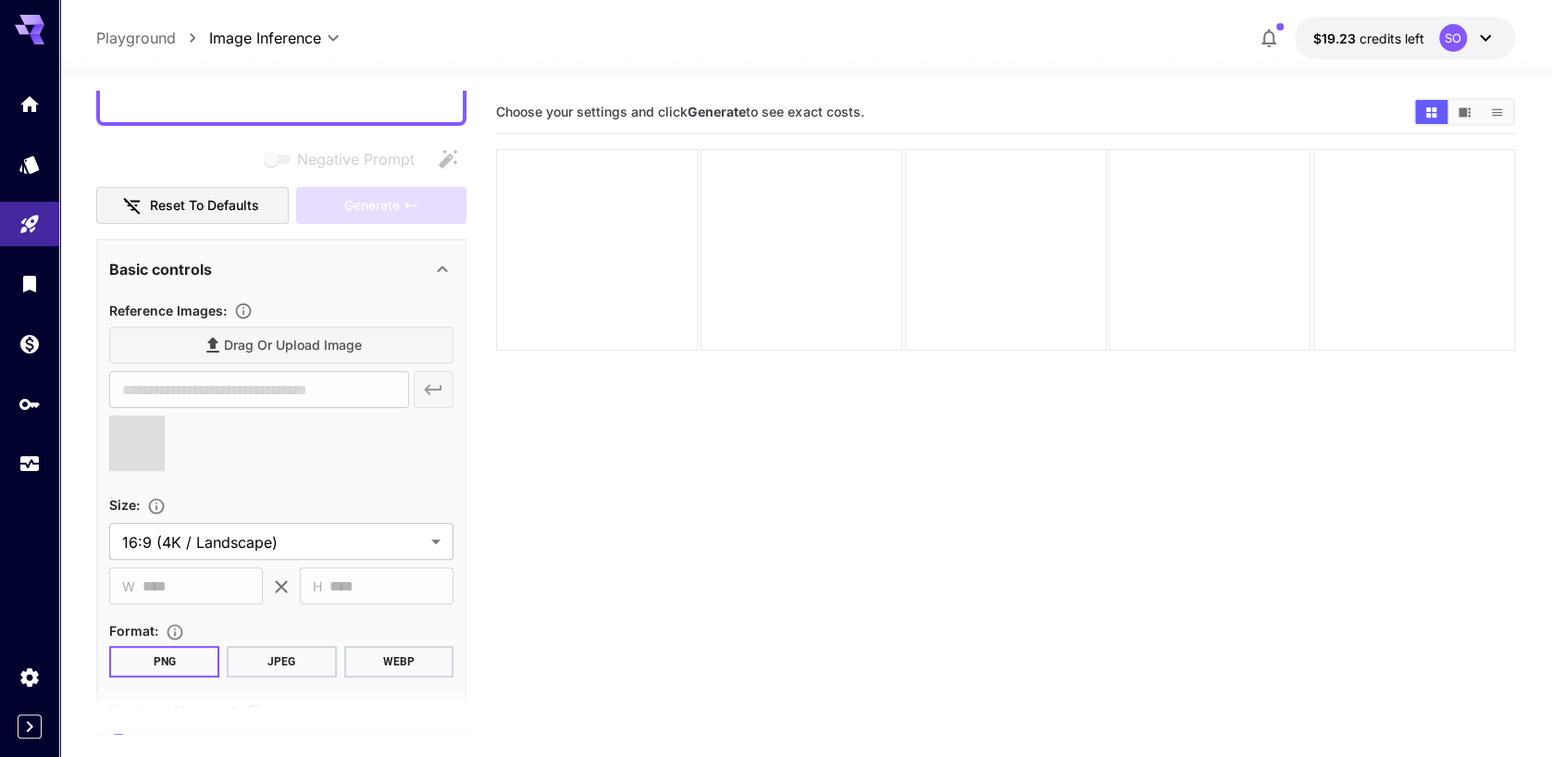
type input "**********"
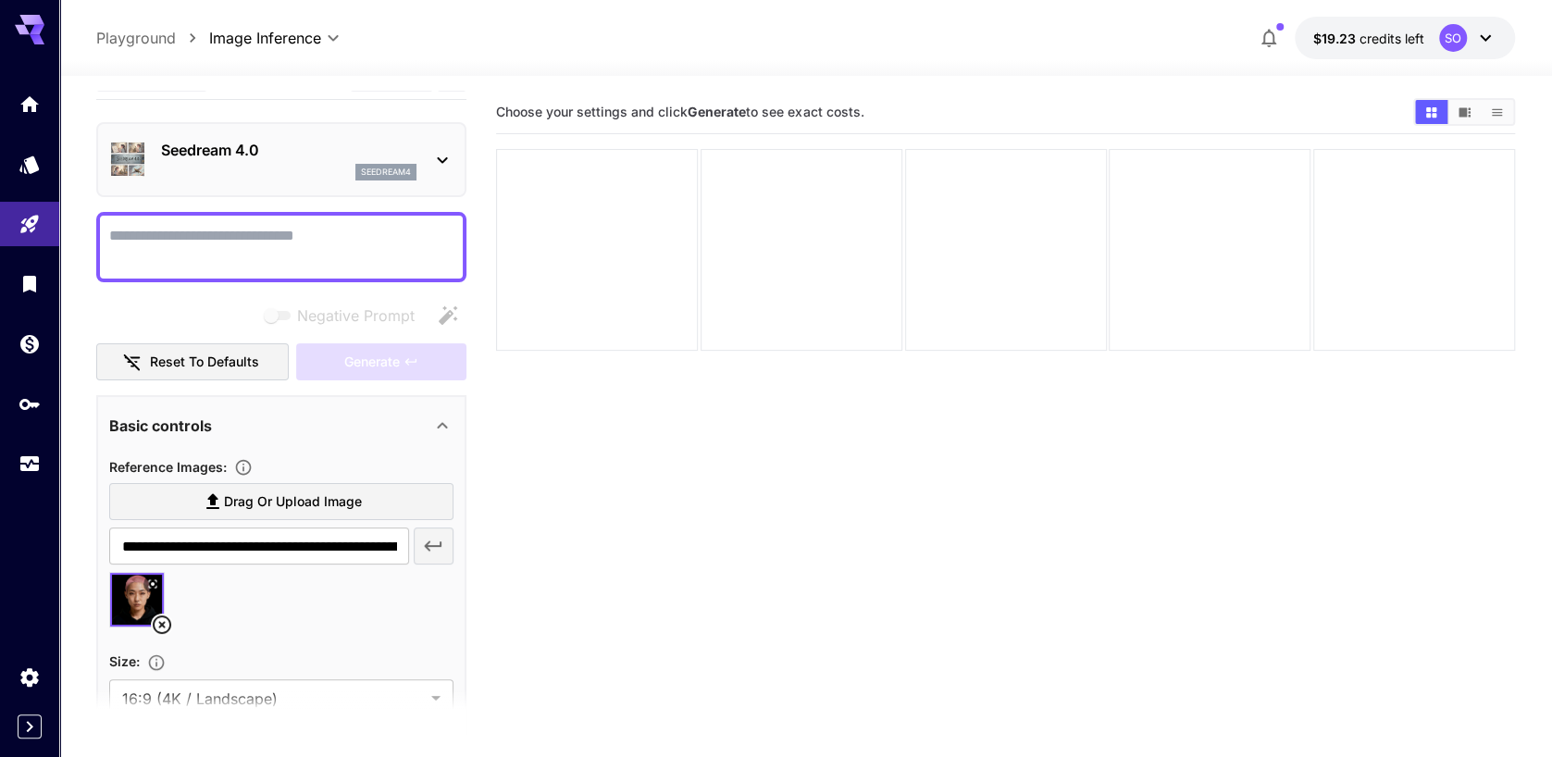
scroll to position [35, 0]
click at [290, 230] on textarea "Negative Prompt" at bounding box center [281, 246] width 344 height 44
click at [263, 238] on textarea "Negative Prompt" at bounding box center [281, 246] width 344 height 44
drag, startPoint x: 341, startPoint y: 237, endPoint x: 300, endPoint y: 242, distance: 41.0
click at [300, 242] on textarea "**********" at bounding box center [281, 246] width 344 height 44
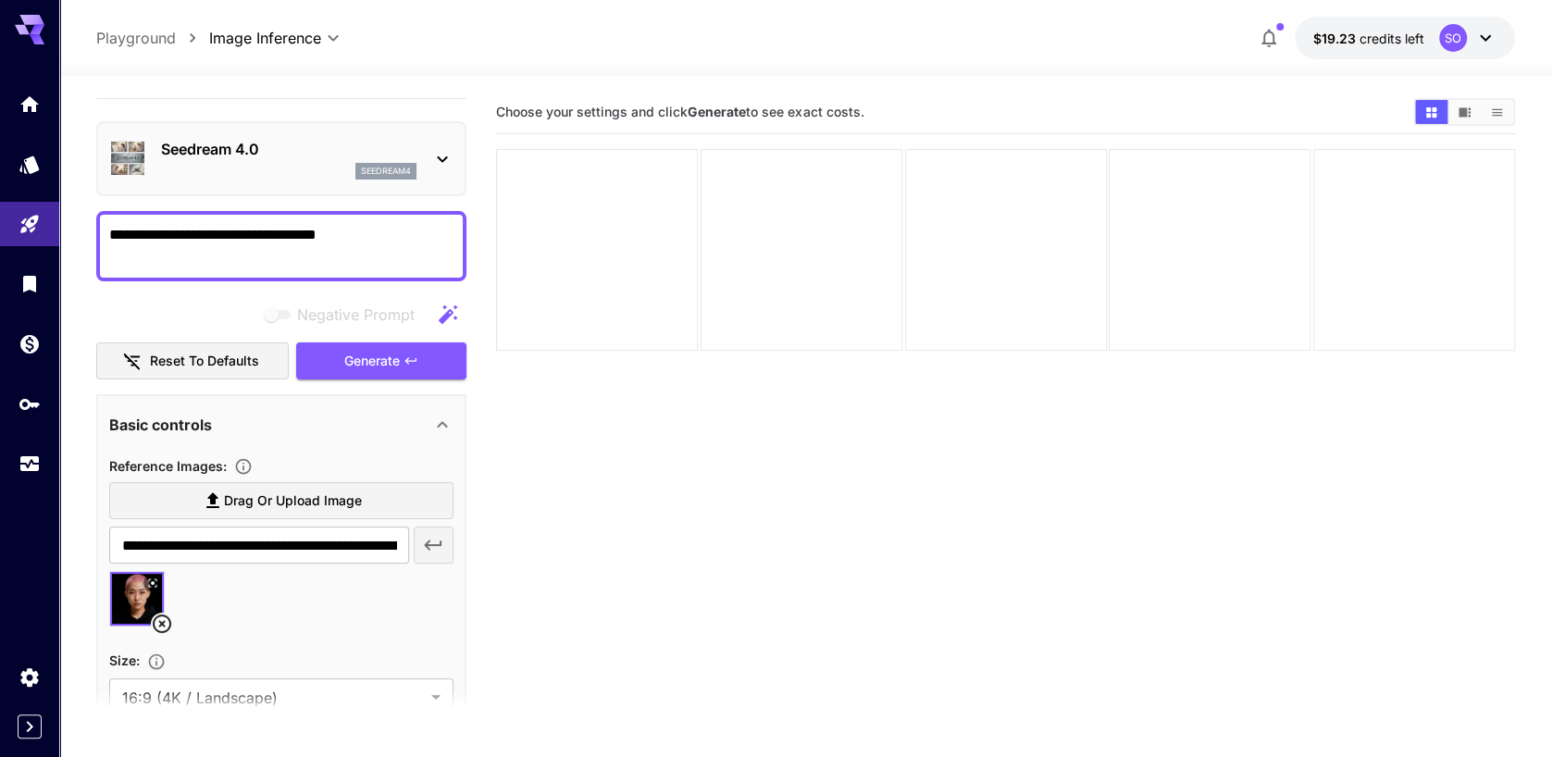
type textarea "**********"
